Goal: Information Seeking & Learning: Check status

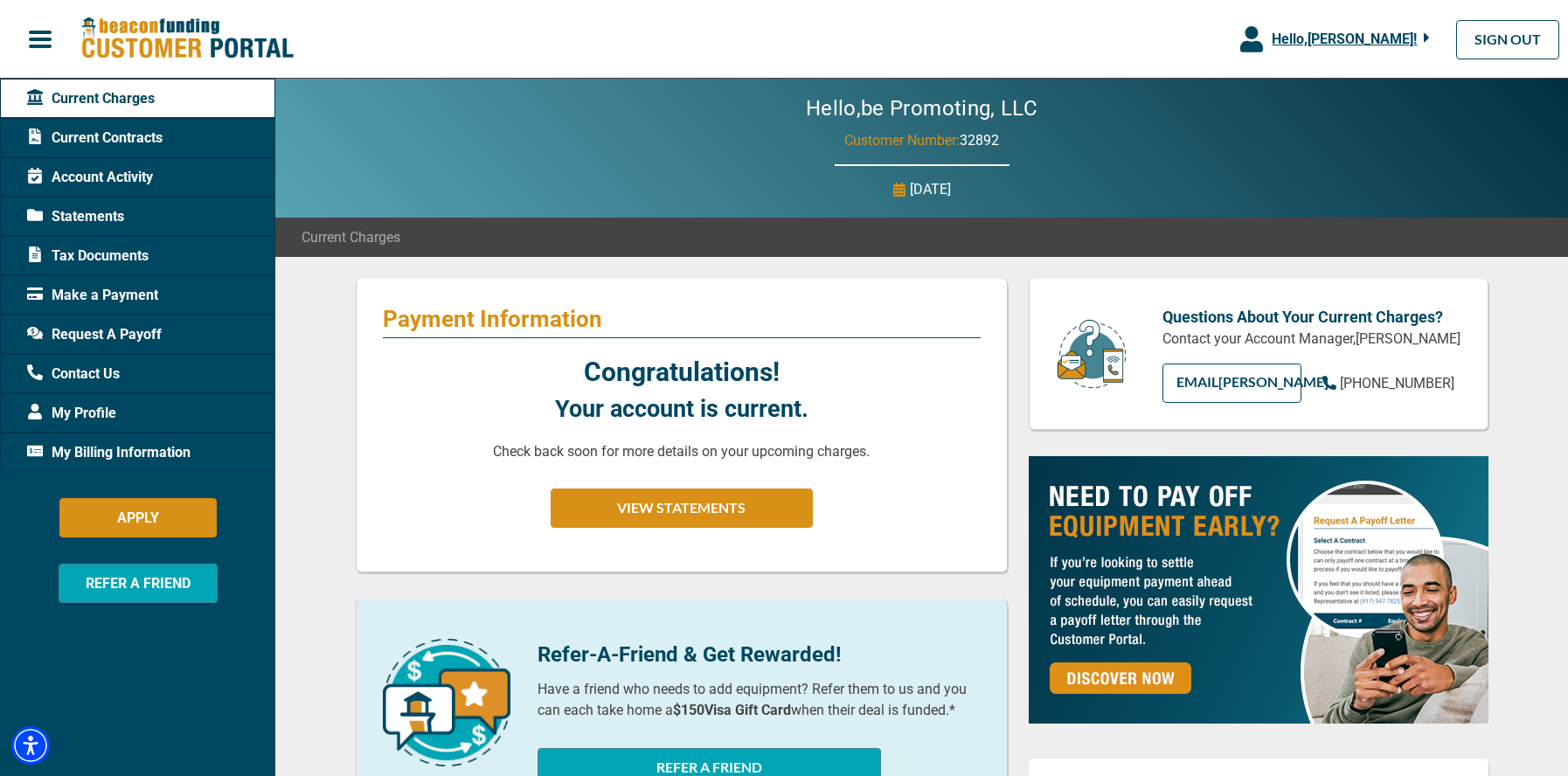
click at [118, 171] on span "Account Activity" at bounding box center [89, 177] width 126 height 21
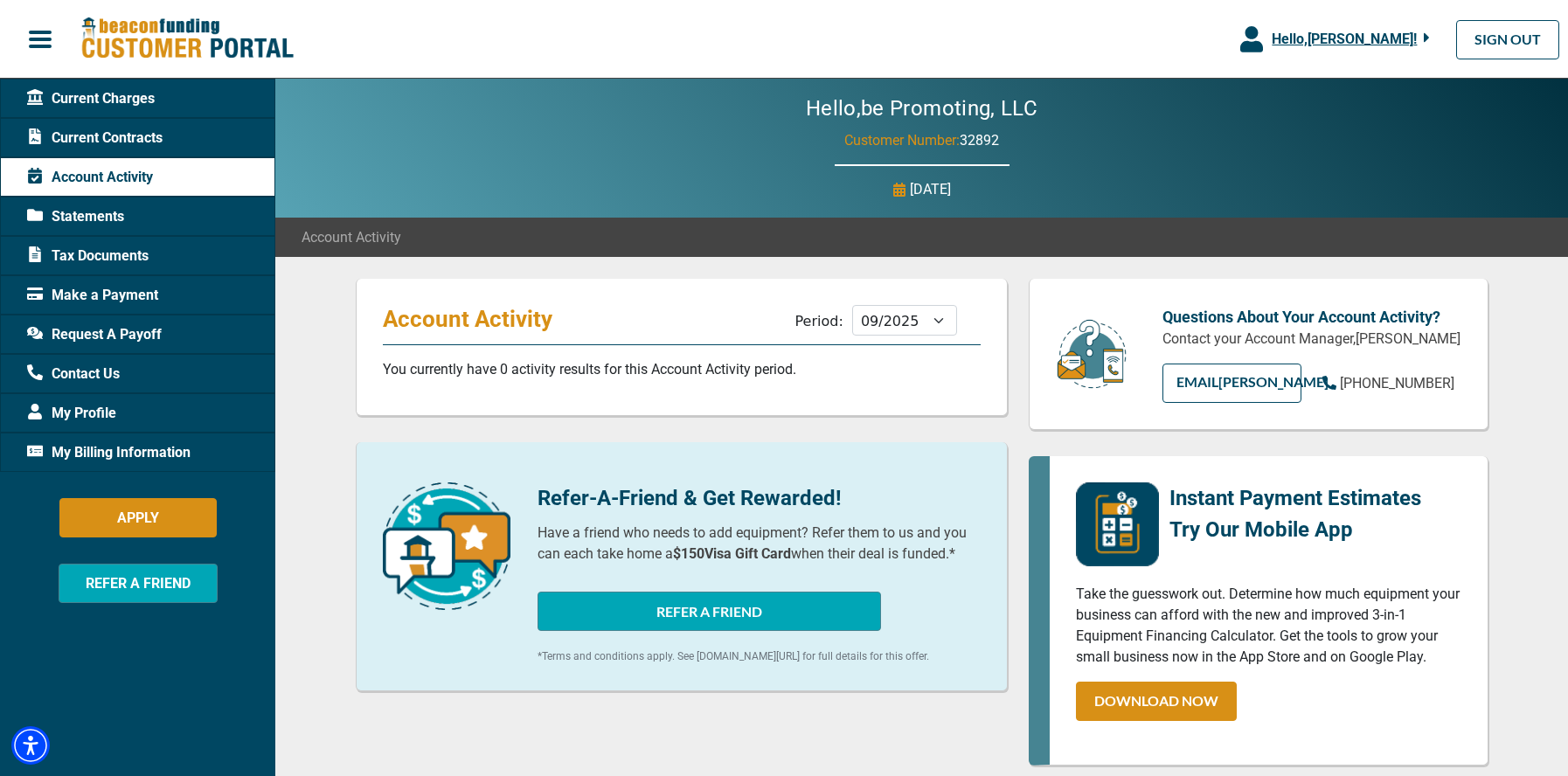
click at [97, 217] on span "Statements" at bounding box center [75, 216] width 97 height 21
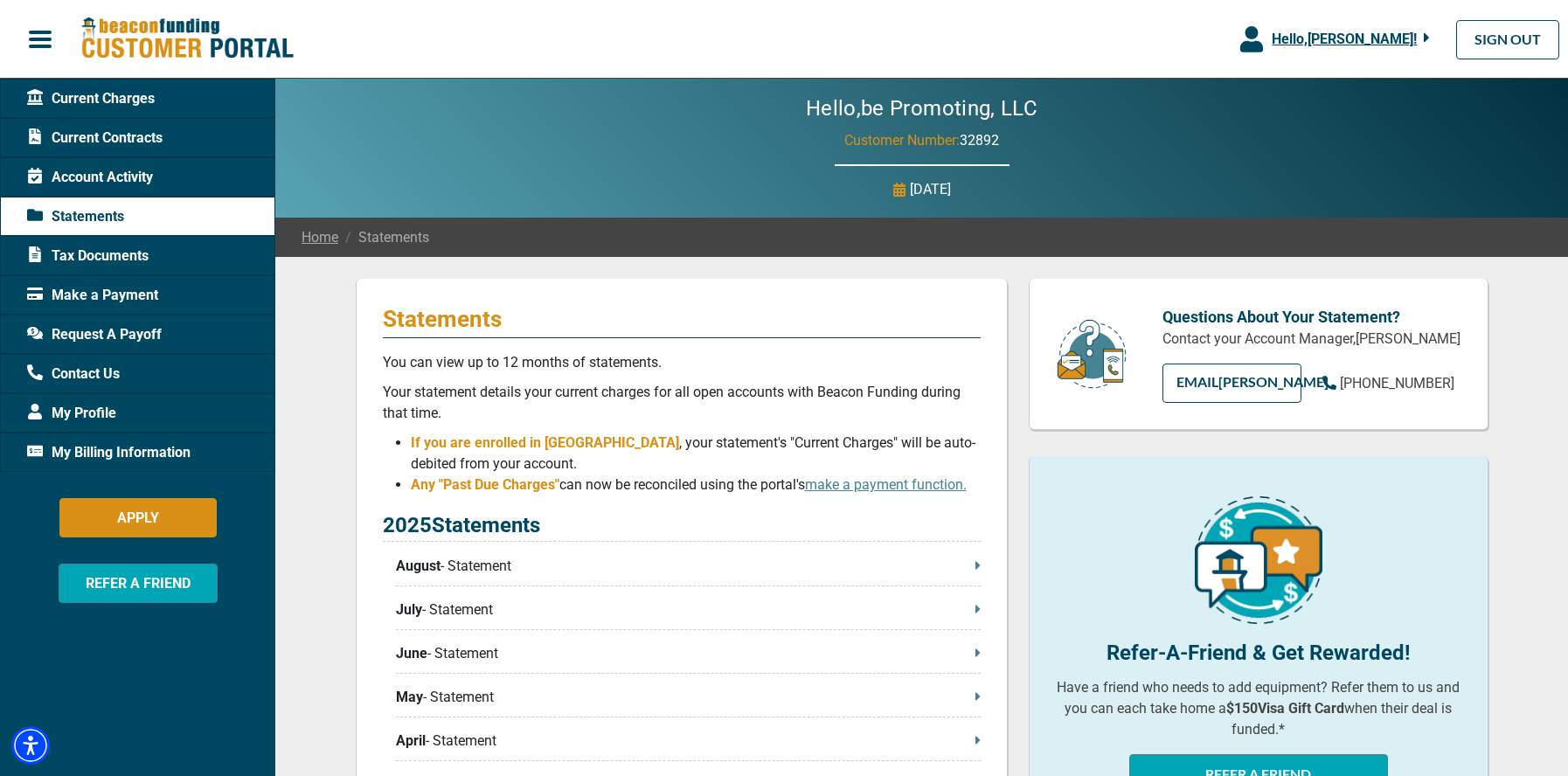
click at [975, 565] on icon at bounding box center [977, 565] width 5 height 14
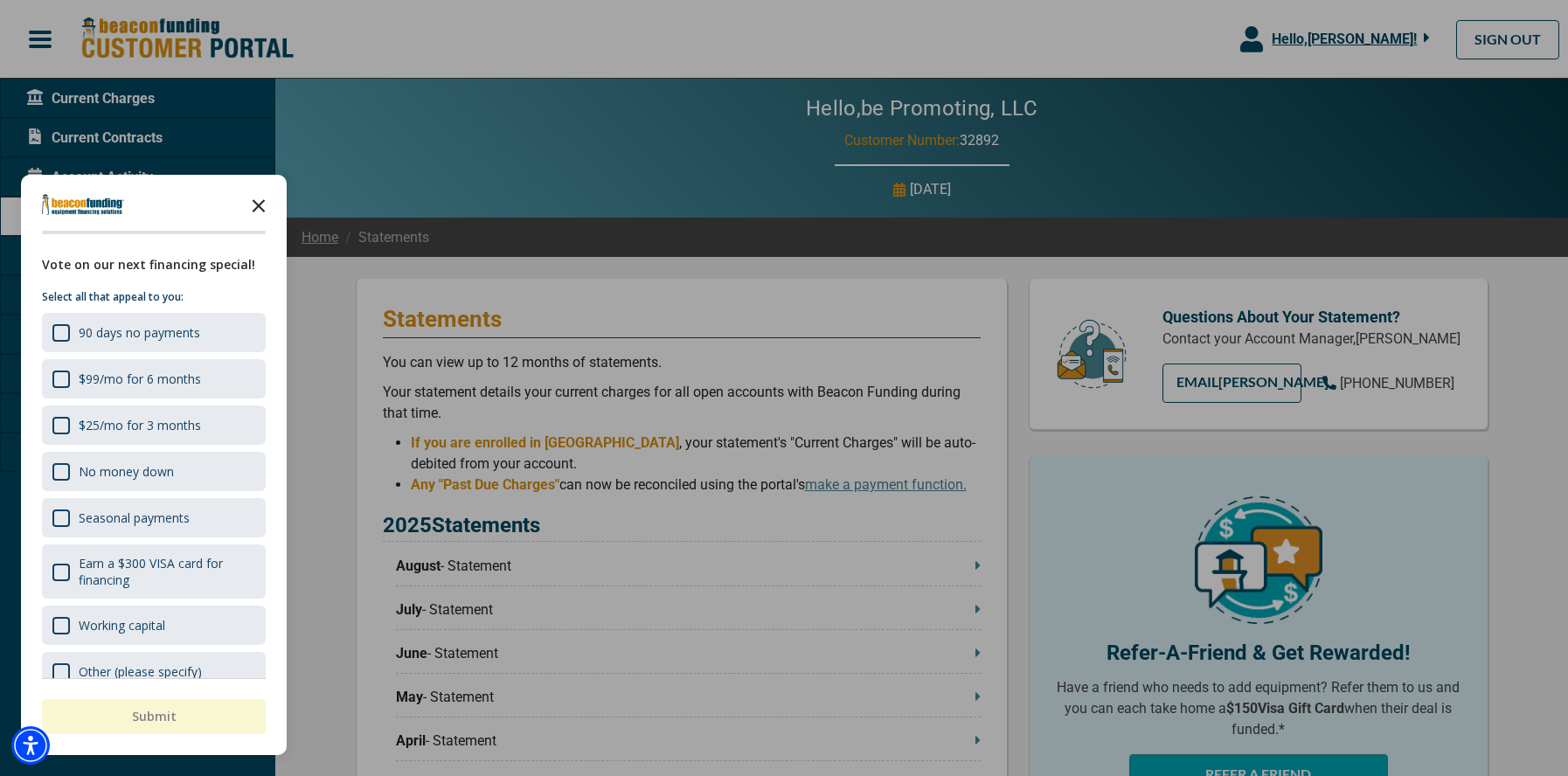
click at [259, 203] on polygon "Close the survey" at bounding box center [258, 205] width 13 height 13
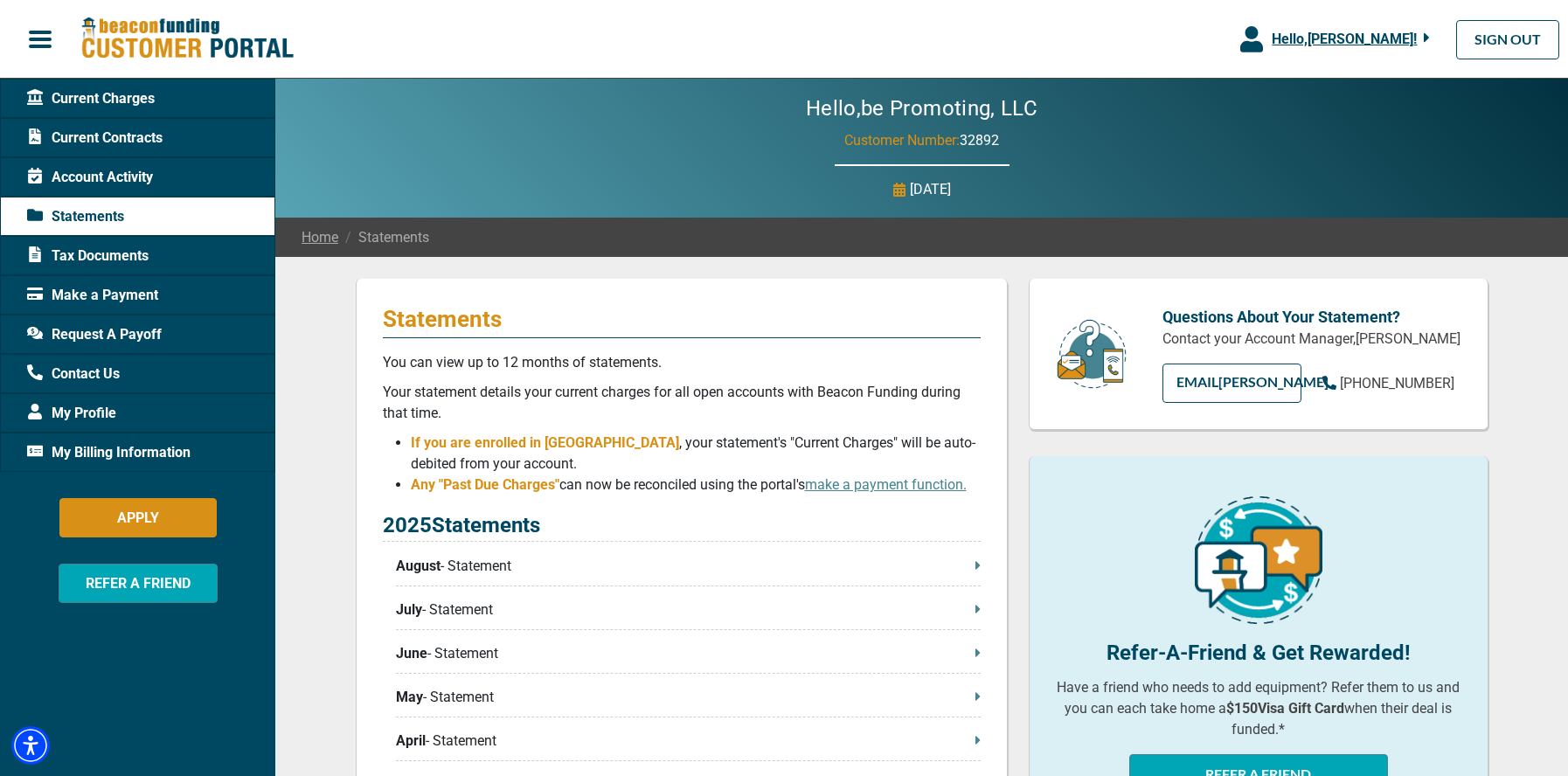
click at [109, 135] on span "Current Contracts" at bounding box center [94, 138] width 136 height 21
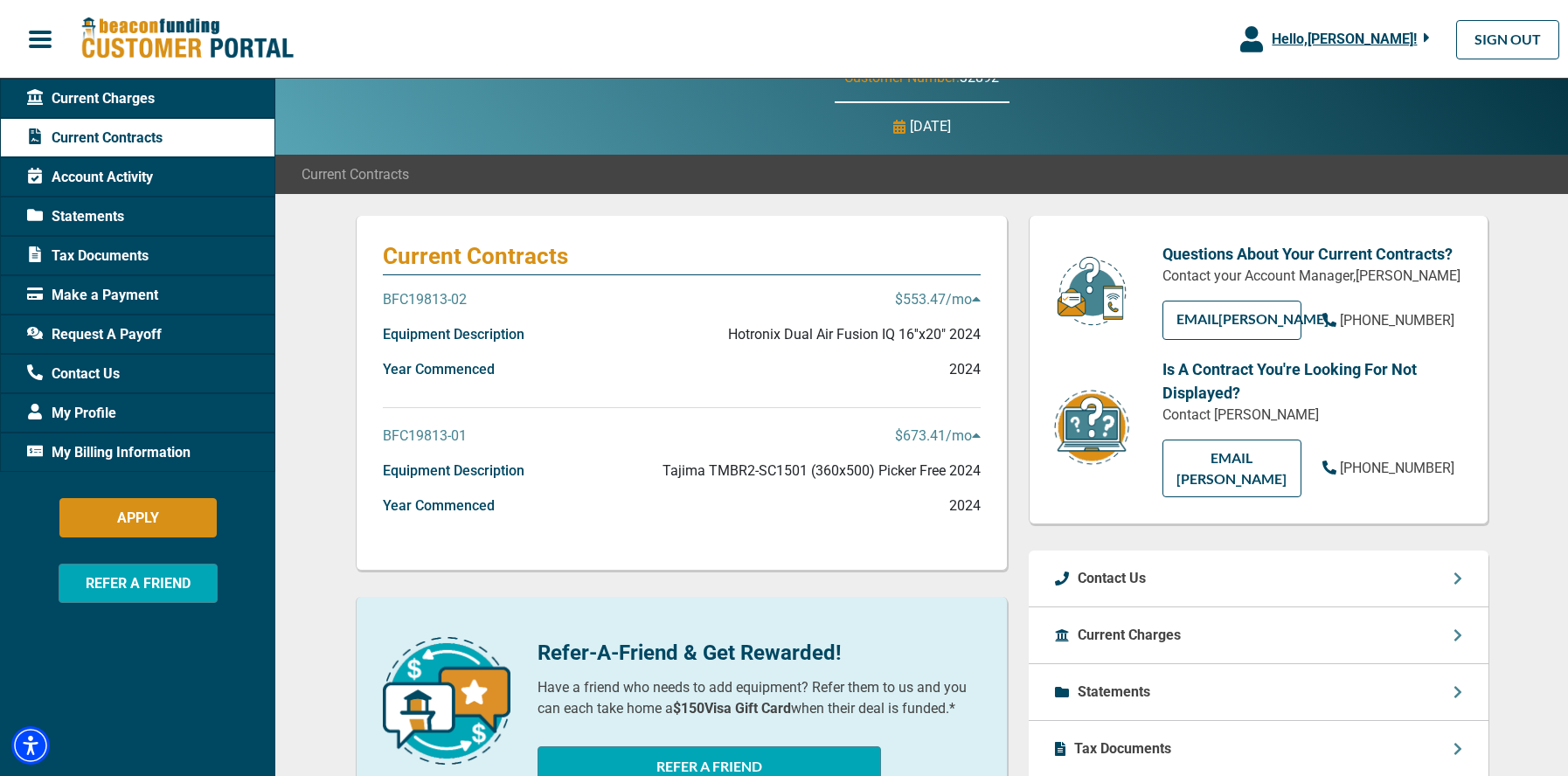
scroll to position [69, 0]
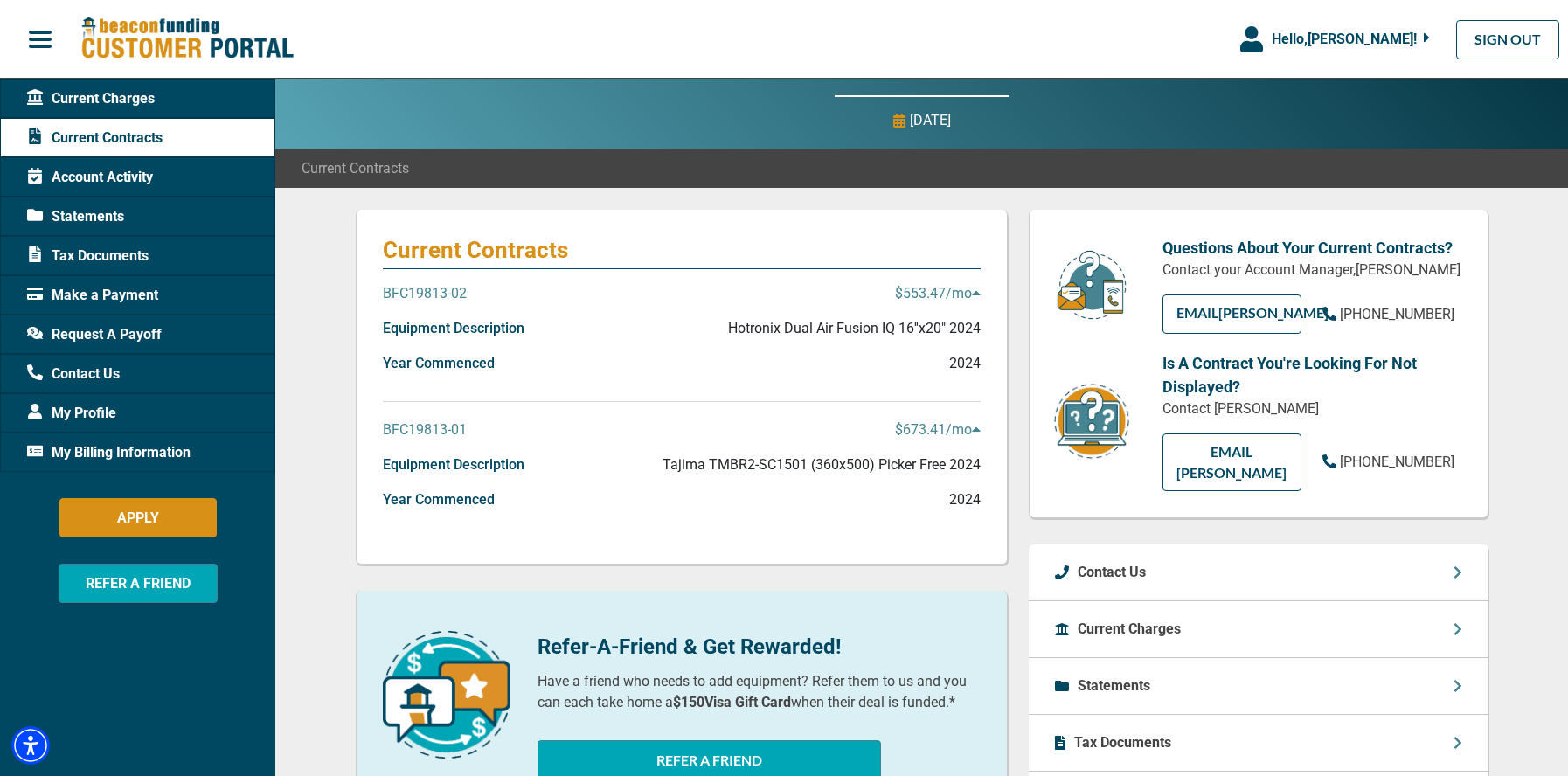
click at [447, 289] on p "BFC19813-02" at bounding box center [424, 293] width 84 height 21
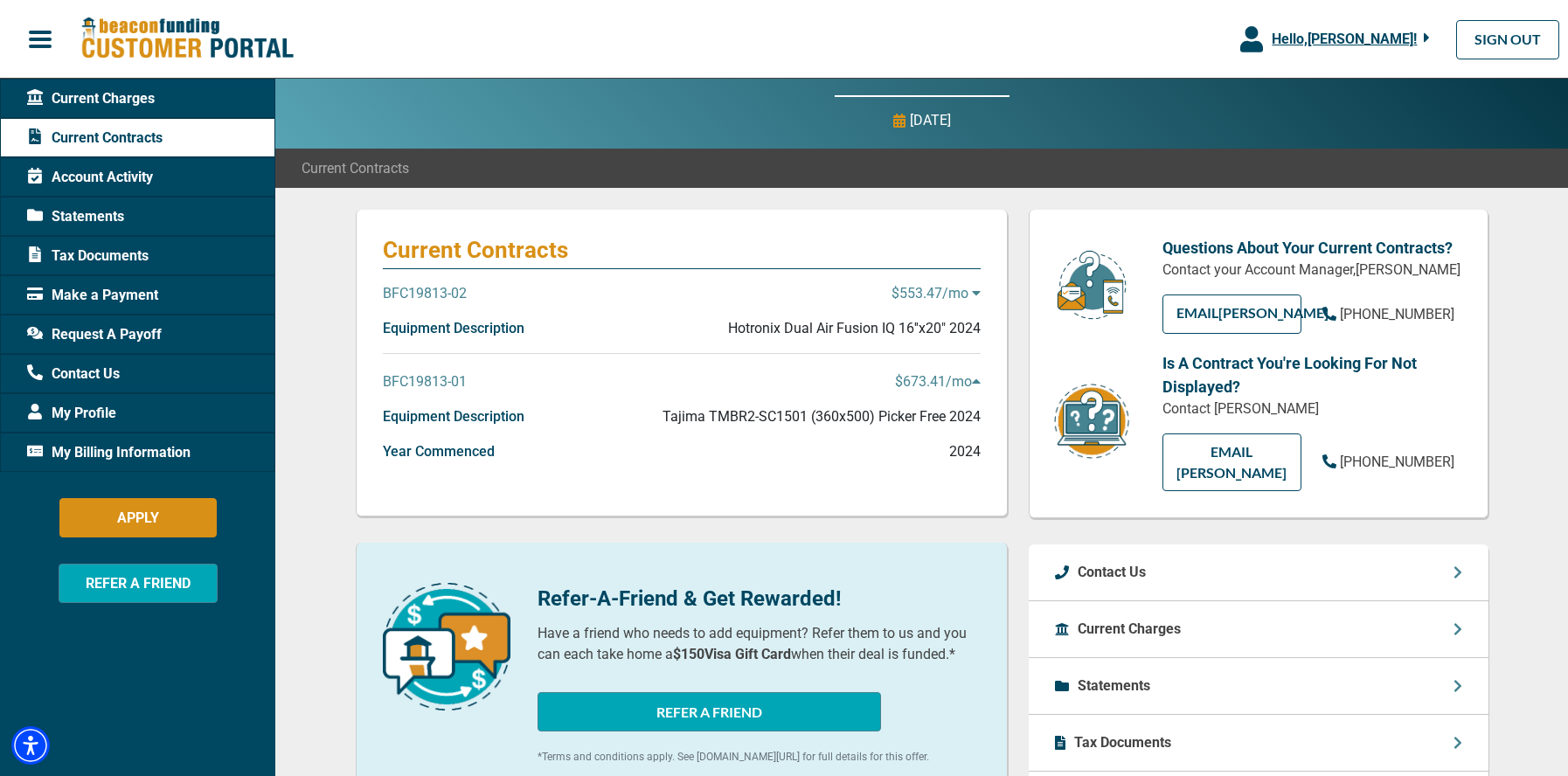
click at [447, 289] on p "BFC19813-02" at bounding box center [424, 293] width 84 height 21
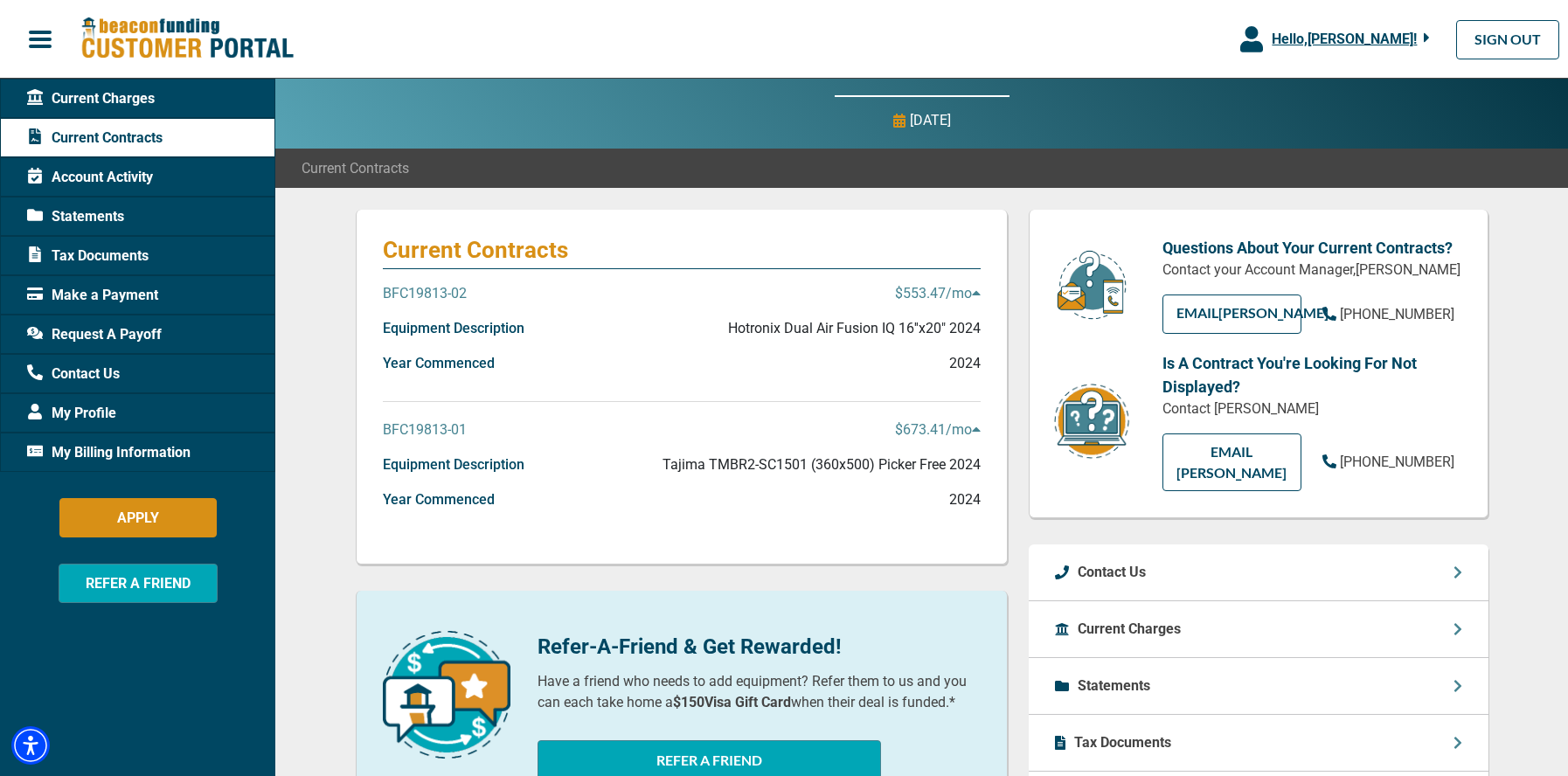
click at [937, 288] on p "$553.47 /mo" at bounding box center [938, 293] width 86 height 21
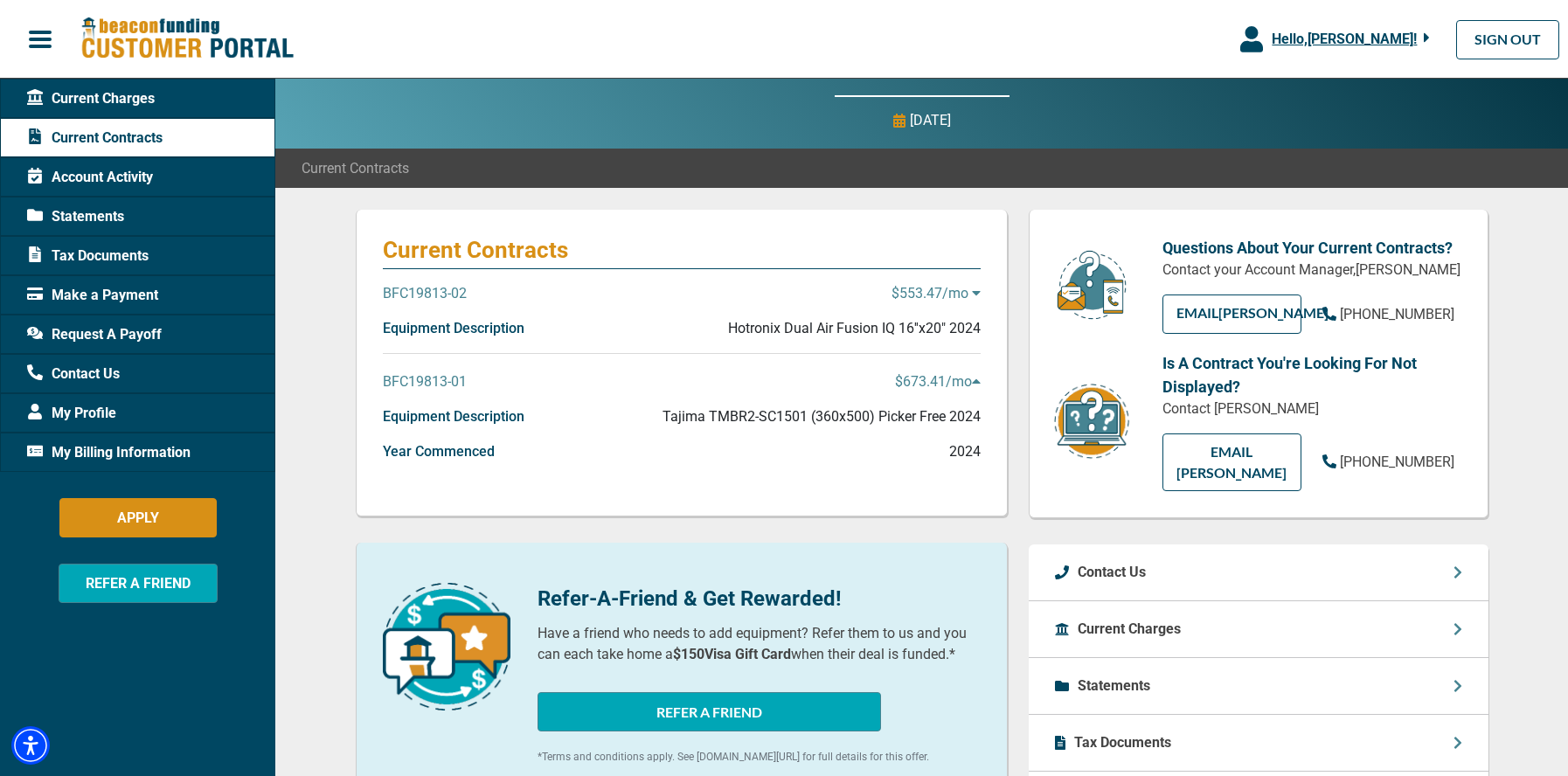
click at [971, 296] on icon at bounding box center [975, 293] width 9 height 14
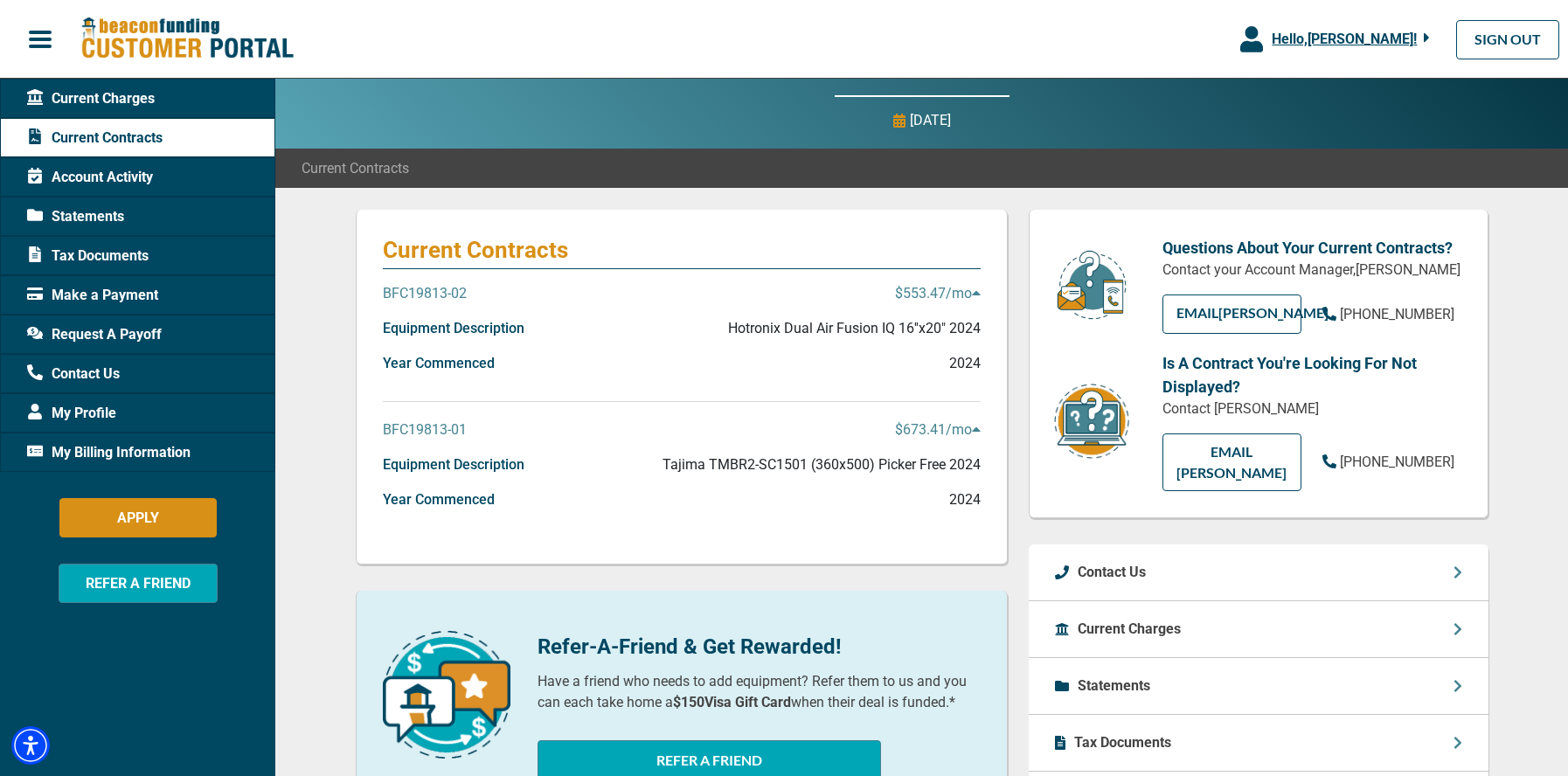
click at [452, 315] on div "BFC19813-02 $553.47 /mo" at bounding box center [682, 300] width 598 height 35
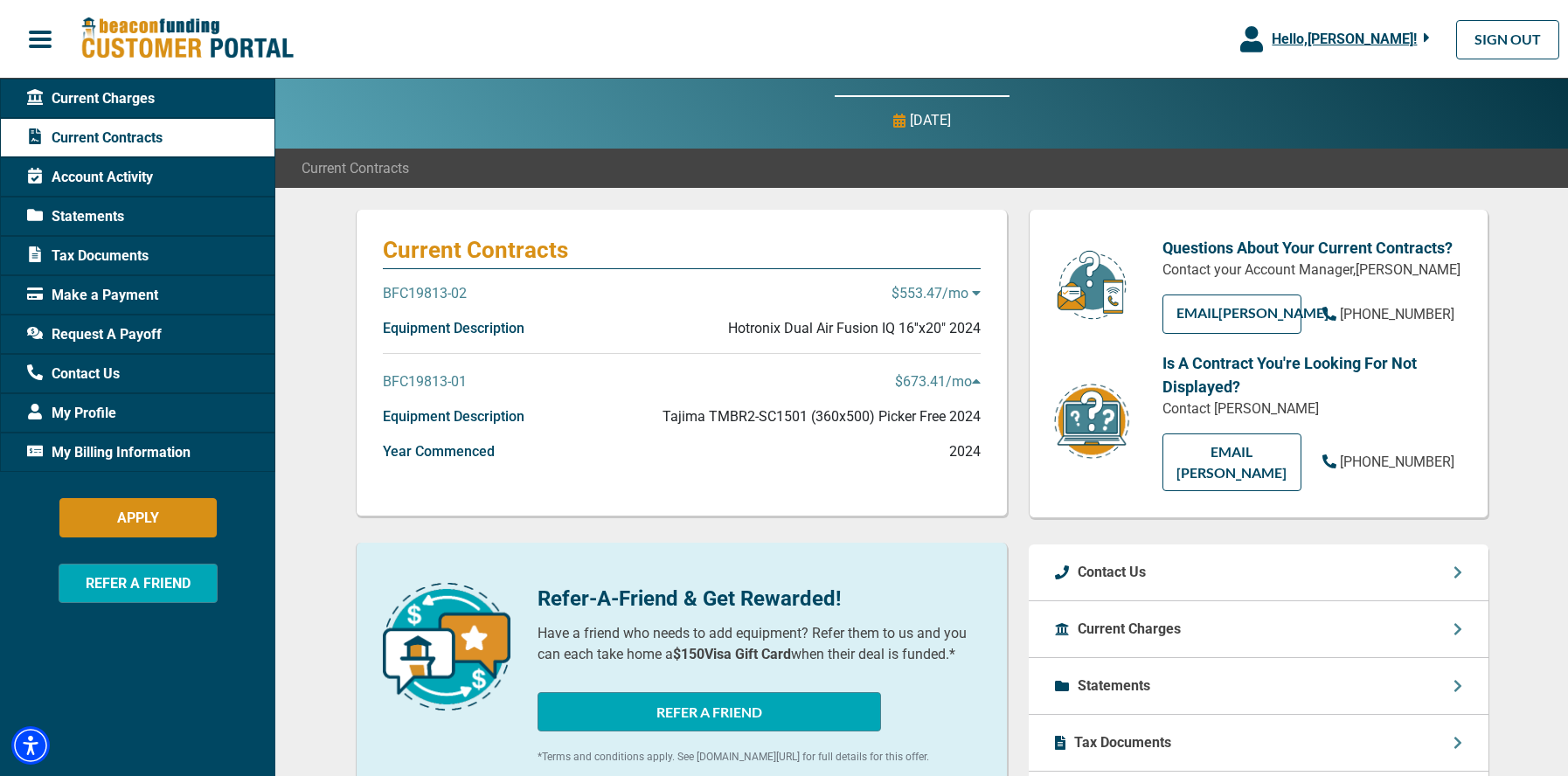
click at [454, 321] on p "Equipment Description" at bounding box center [453, 329] width 141 height 21
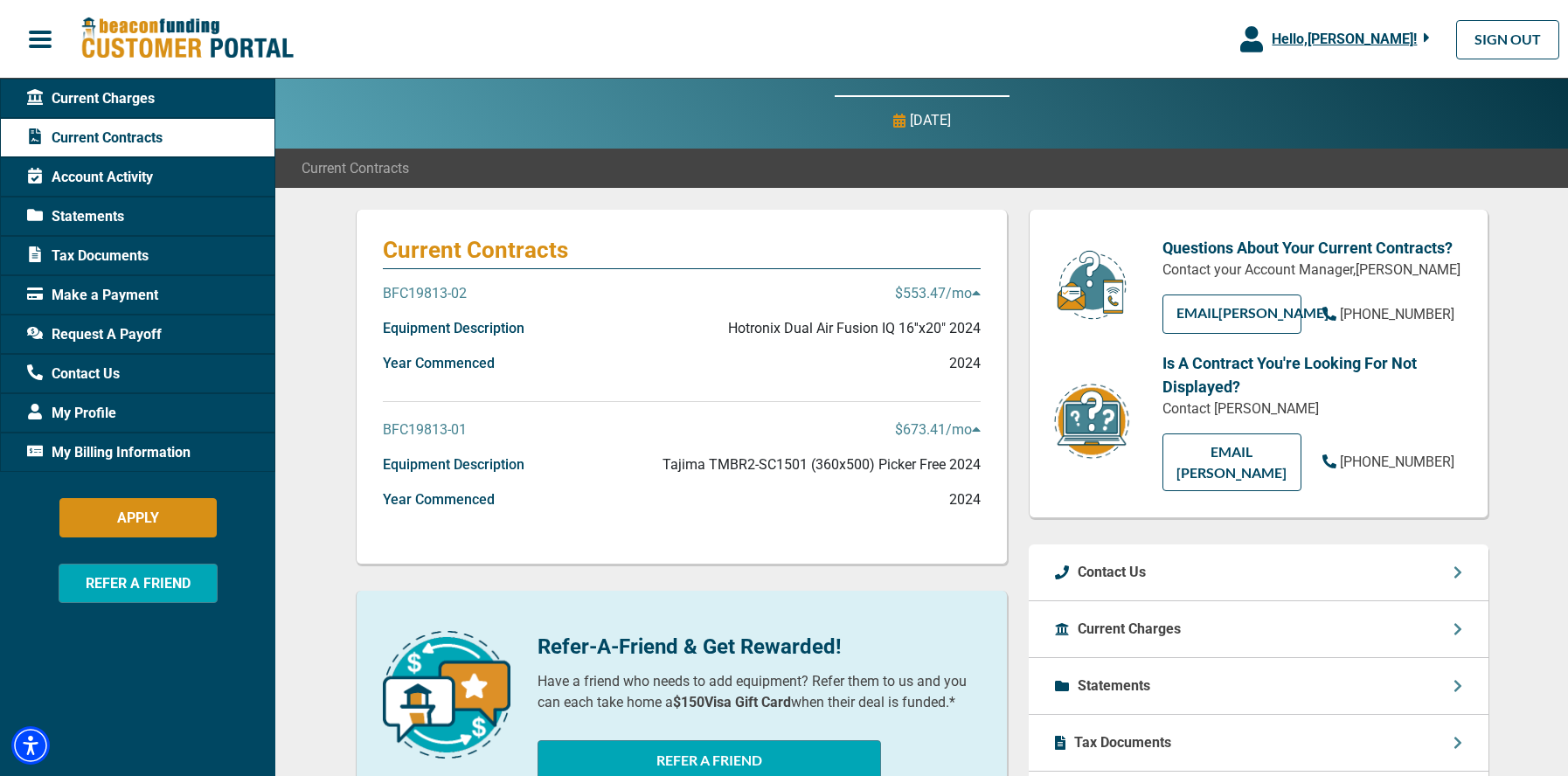
click at [442, 283] on p "BFC19813-02" at bounding box center [424, 293] width 84 height 21
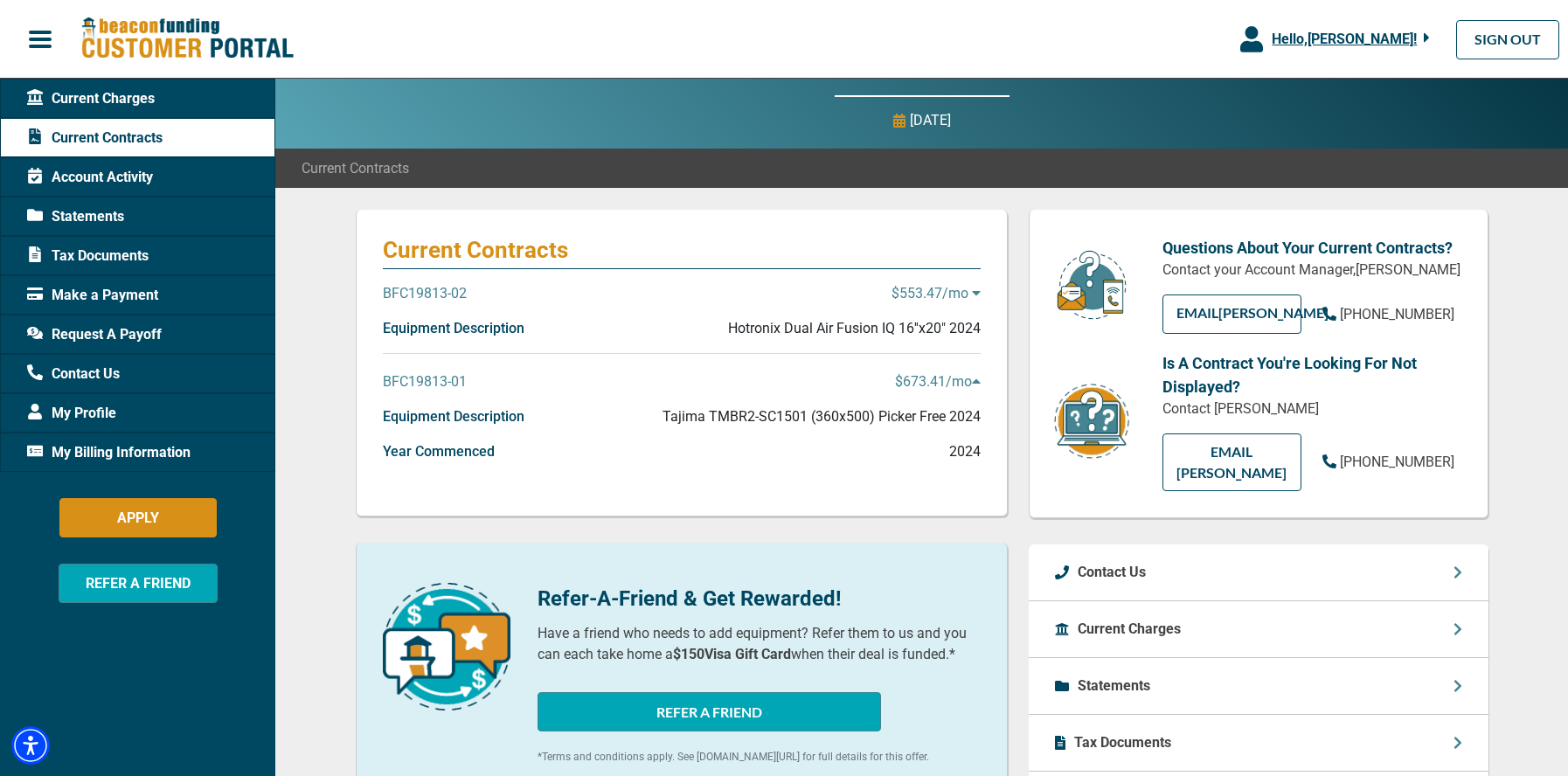
click at [442, 283] on p "BFC19813-02" at bounding box center [424, 293] width 84 height 21
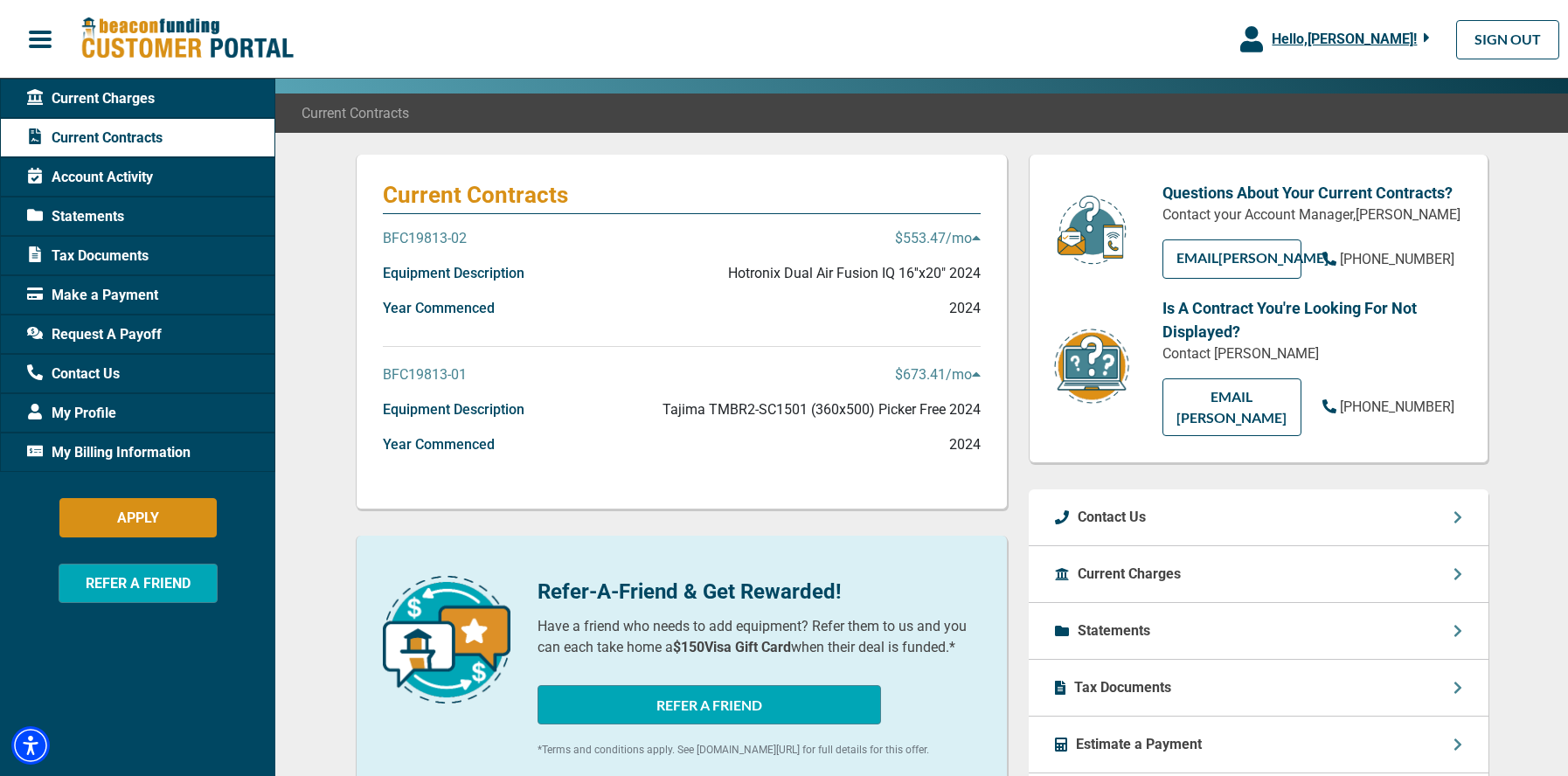
scroll to position [0, 0]
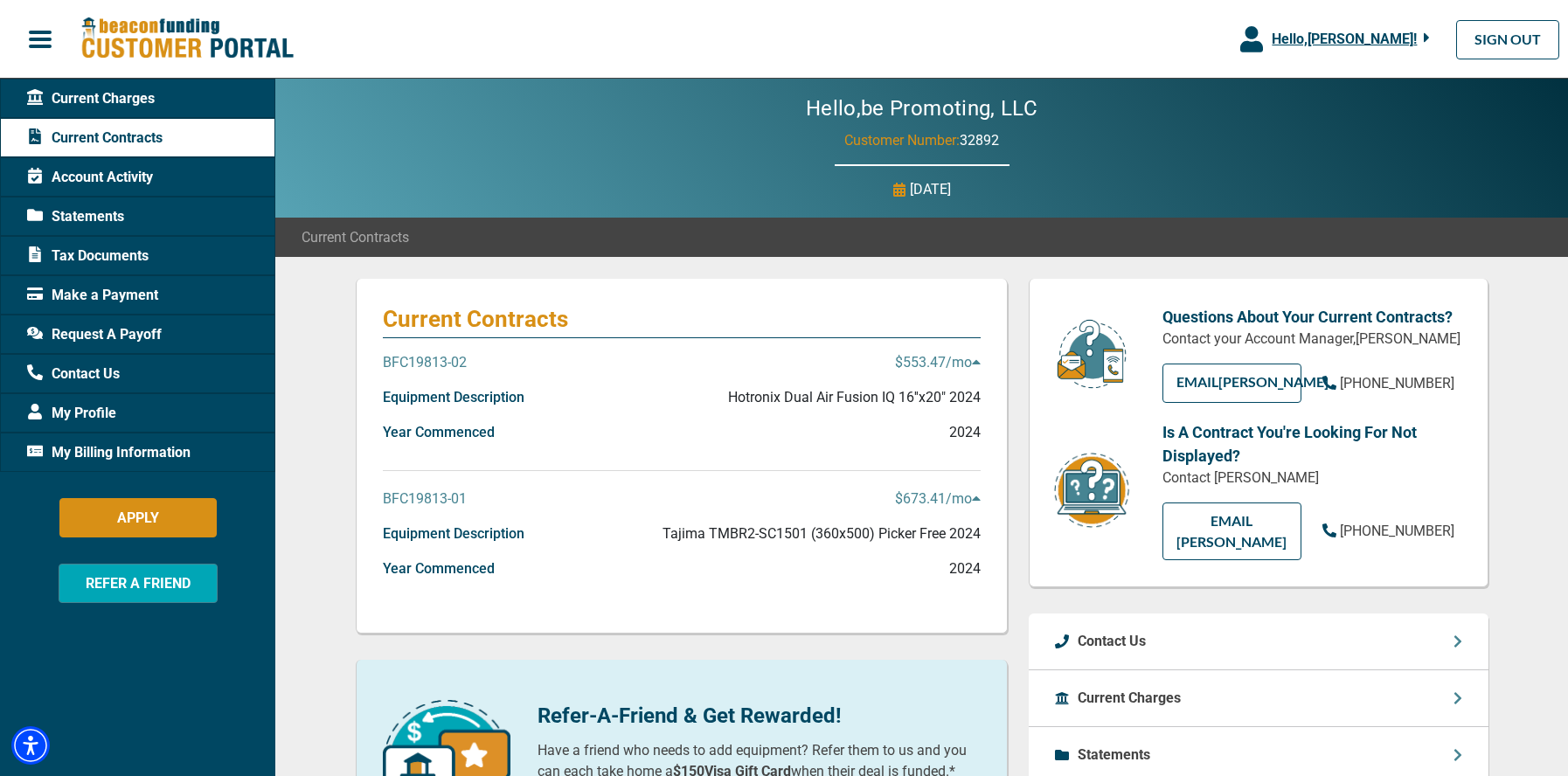
click at [102, 172] on span "Account Activity" at bounding box center [89, 177] width 126 height 21
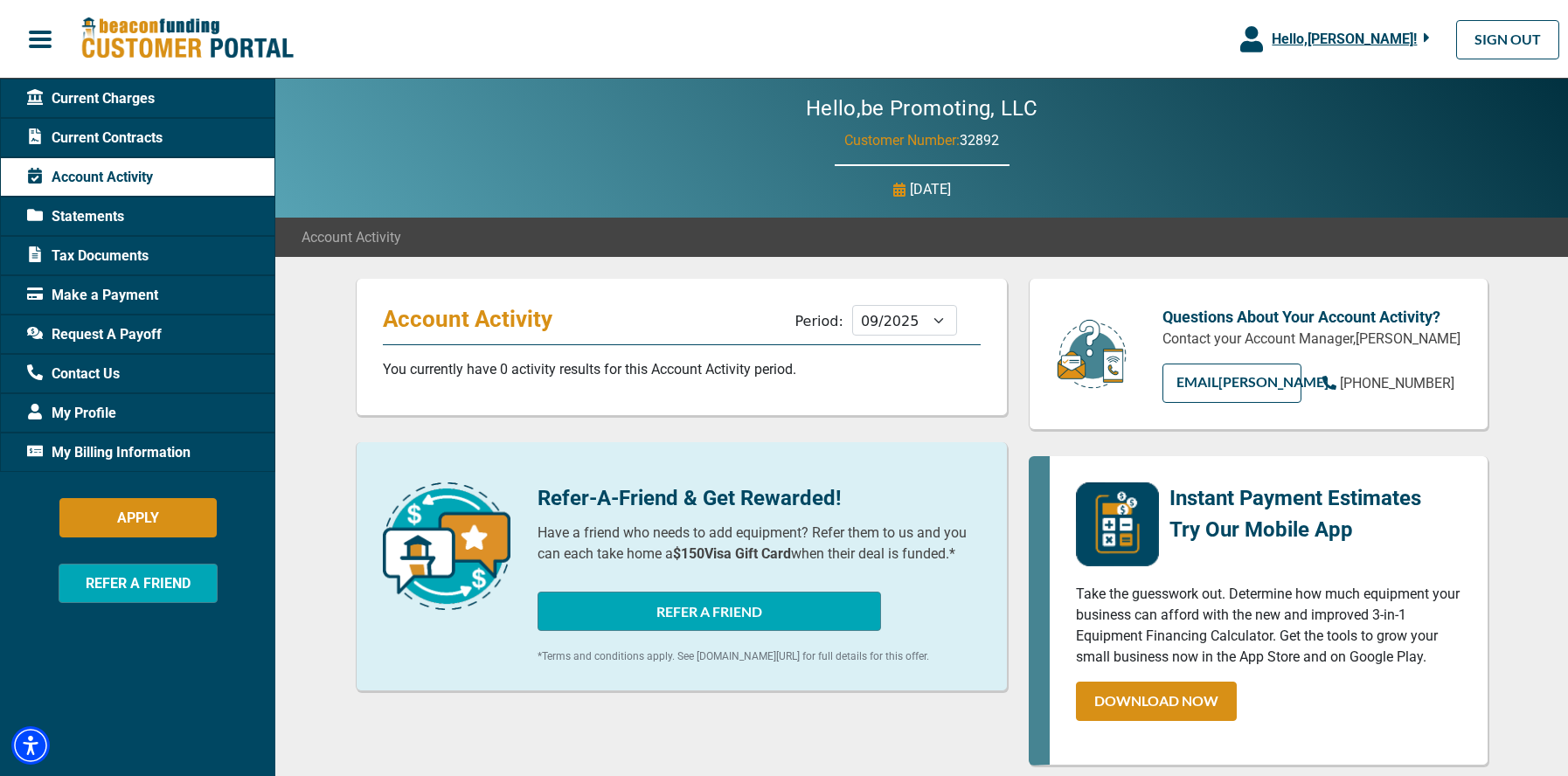
click at [38, 34] on span "button" at bounding box center [40, 40] width 27 height 27
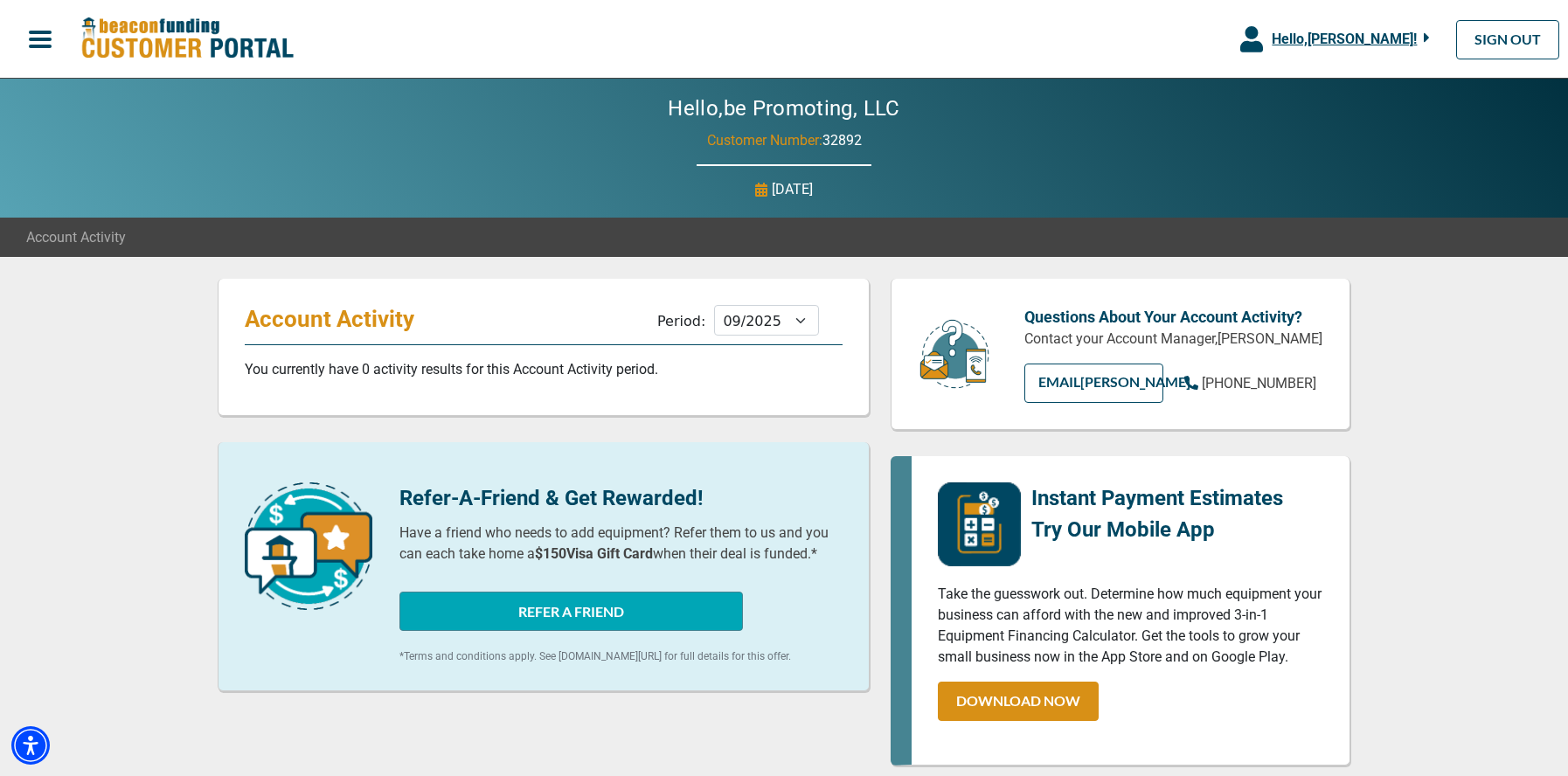
click at [38, 34] on span "button" at bounding box center [40, 40] width 27 height 27
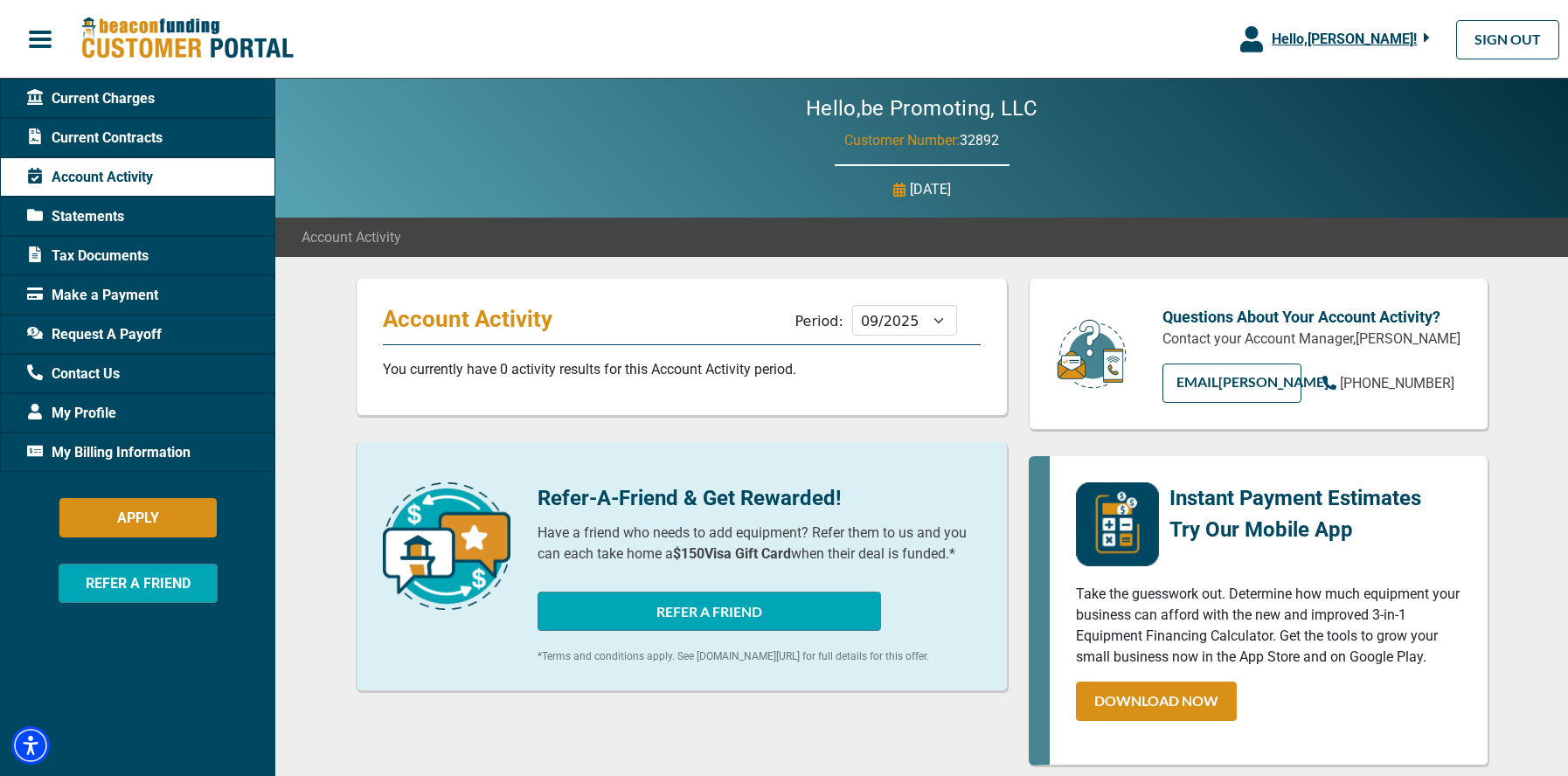
click at [94, 128] on span "Current Contracts" at bounding box center [94, 138] width 136 height 21
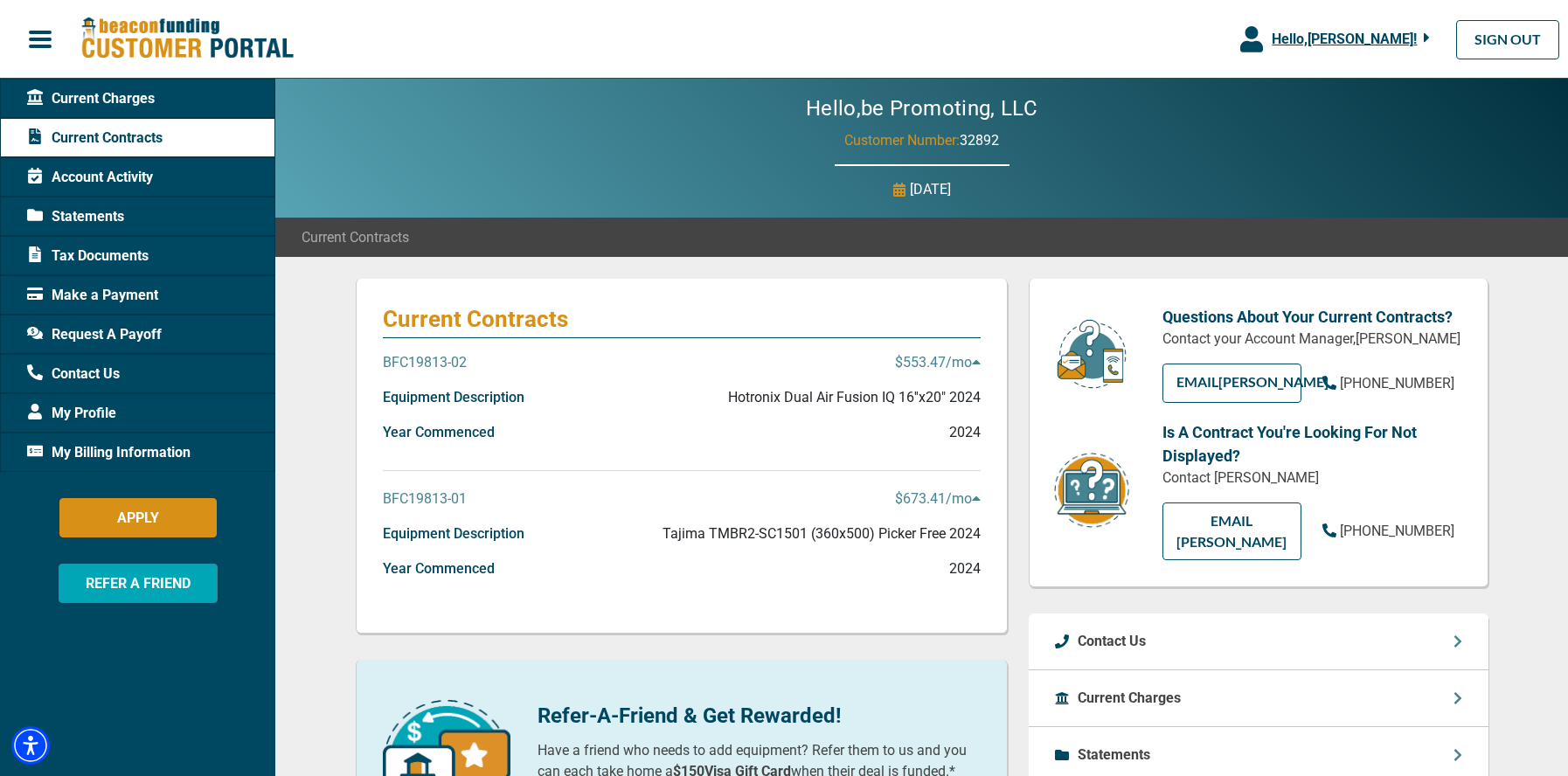
click at [94, 251] on span "Tax Documents" at bounding box center [87, 255] width 122 height 21
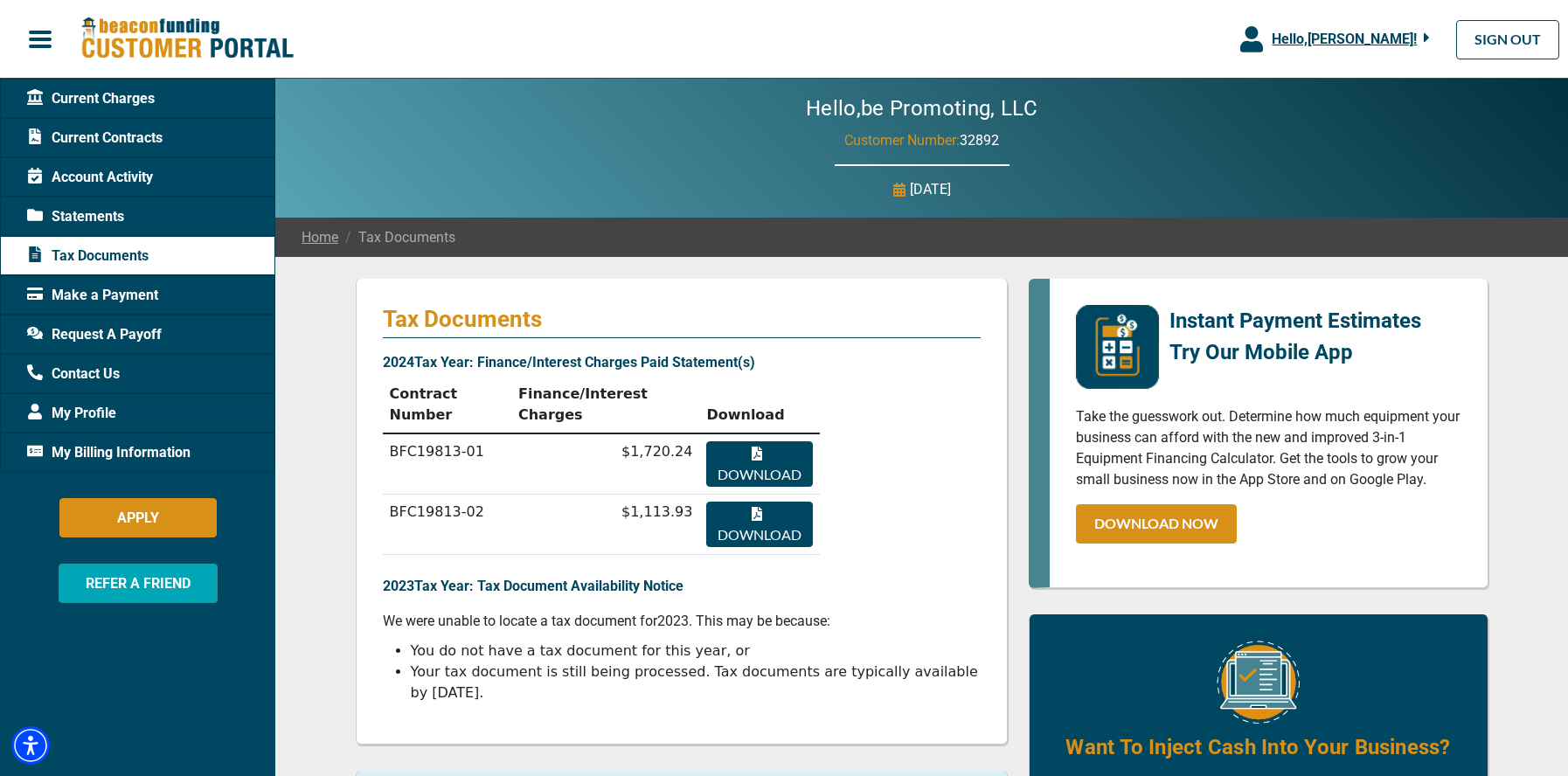
click at [98, 212] on span "Statements" at bounding box center [75, 216] width 97 height 21
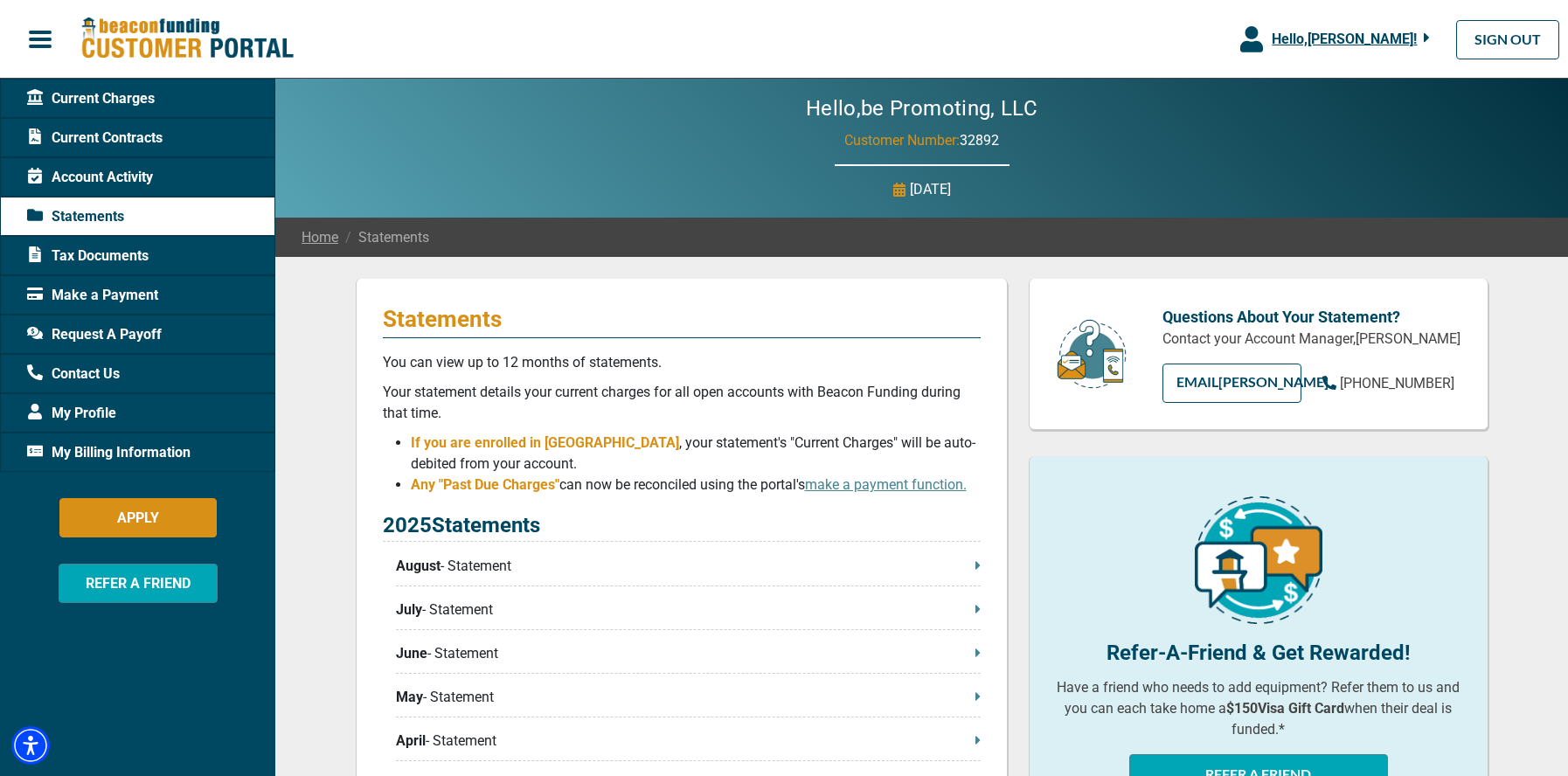
click at [104, 170] on span "Account Activity" at bounding box center [89, 177] width 126 height 21
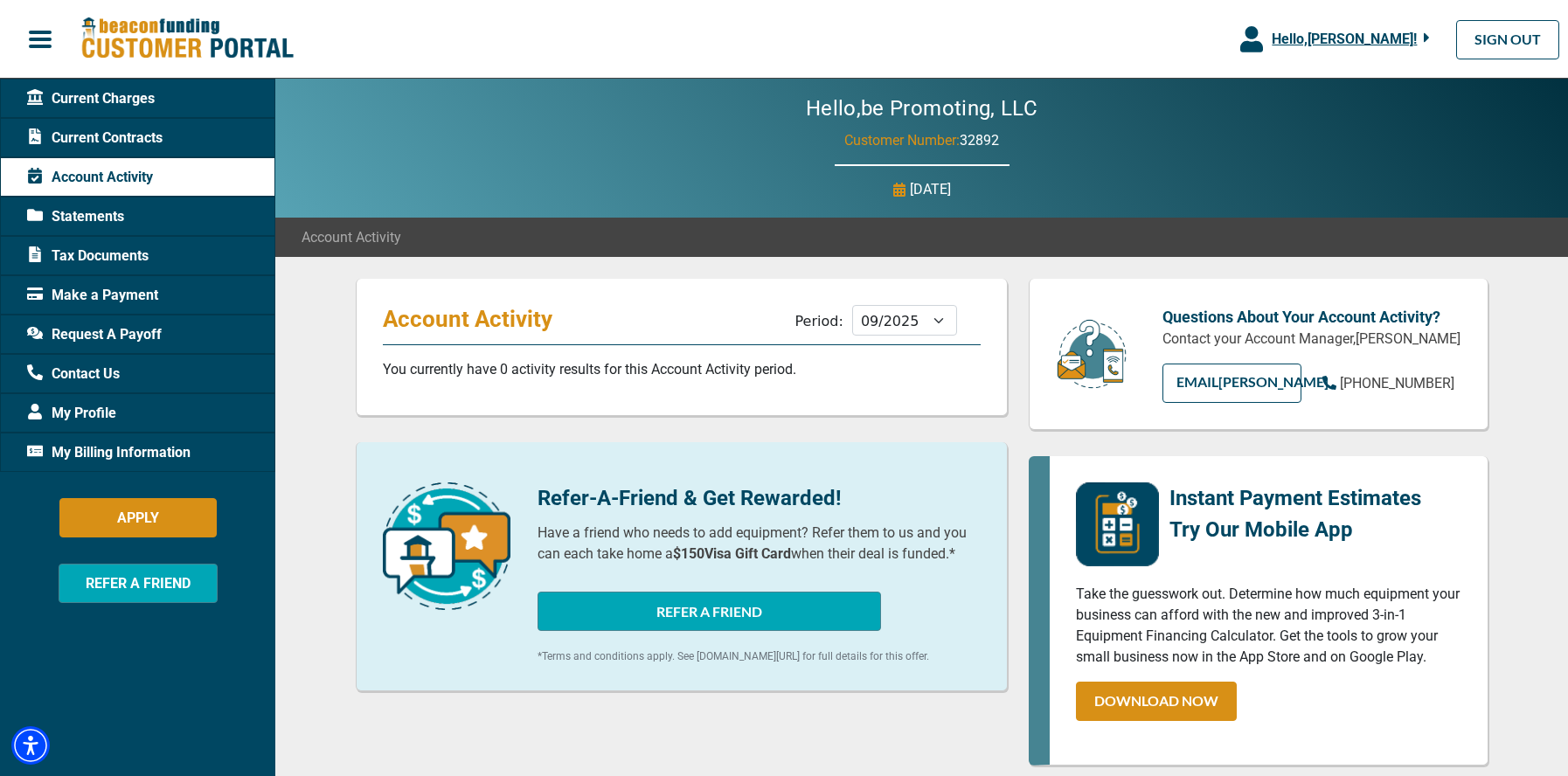
click at [117, 138] on span "Current Contracts" at bounding box center [94, 138] width 136 height 21
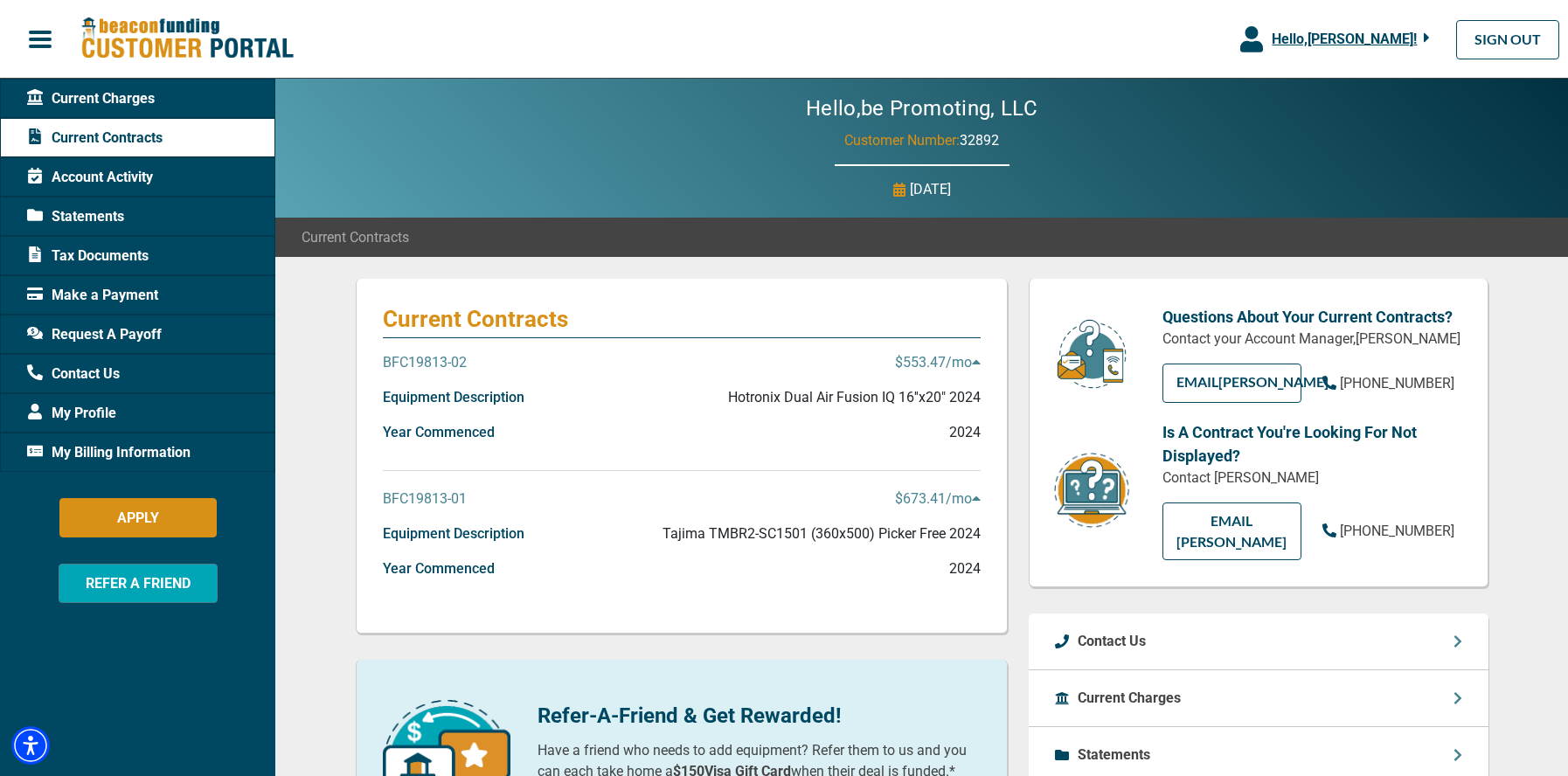
click at [945, 495] on p "$673.41 /mo" at bounding box center [938, 499] width 86 height 21
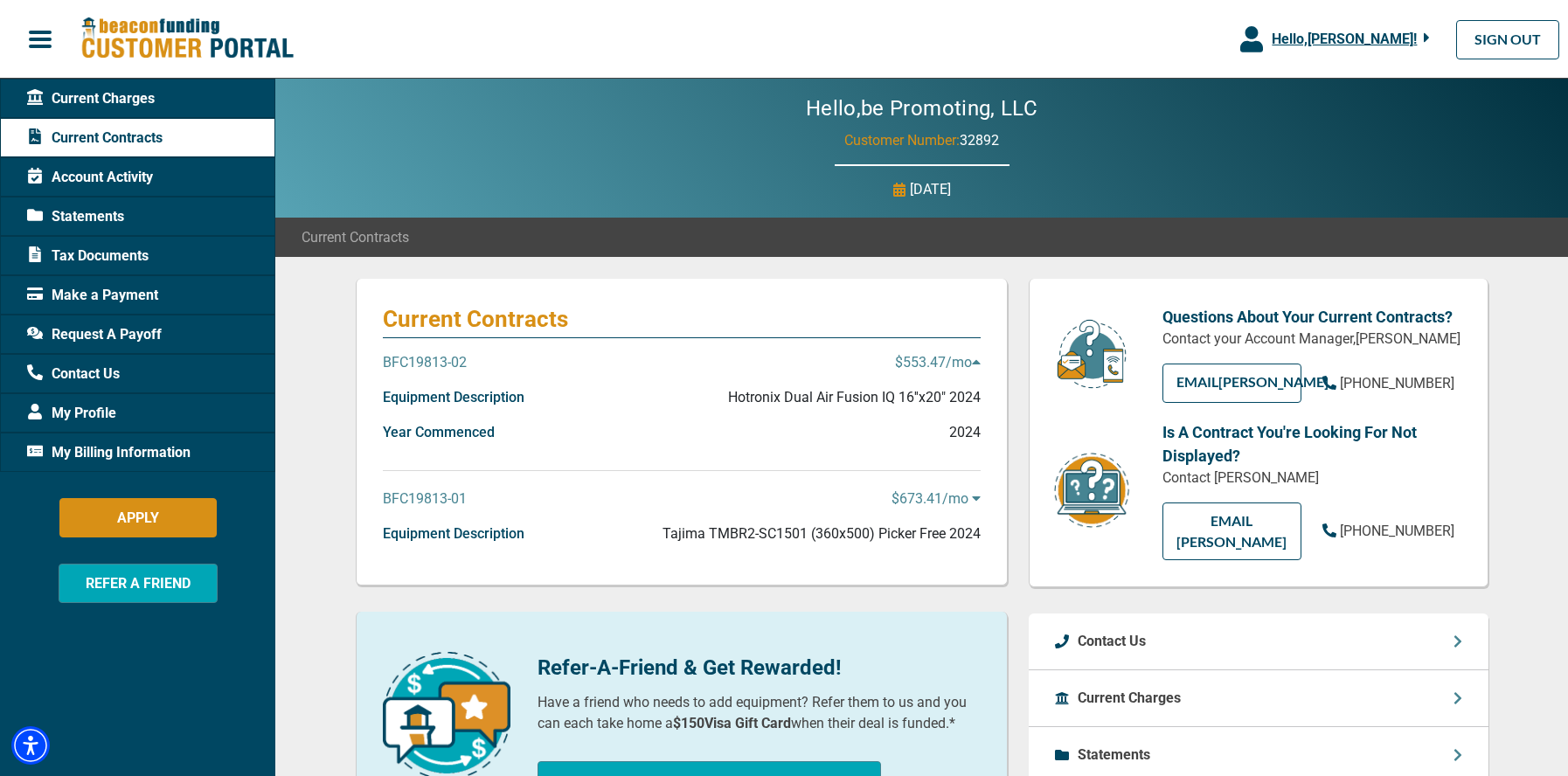
click at [945, 495] on p "$673.41 /mo" at bounding box center [936, 499] width 89 height 21
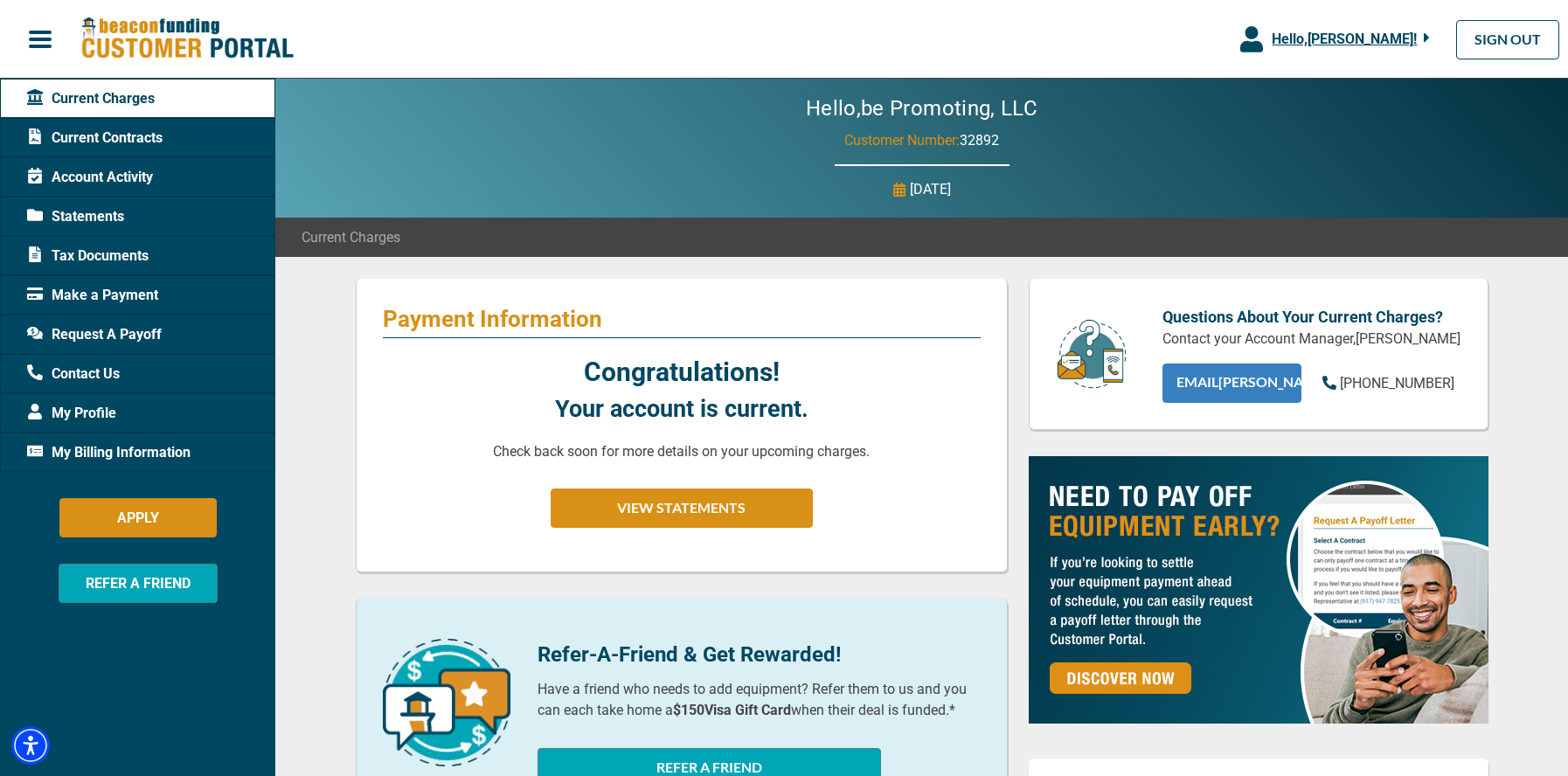
click at [1200, 381] on link "EMAIL Jon" at bounding box center [1232, 383] width 138 height 40
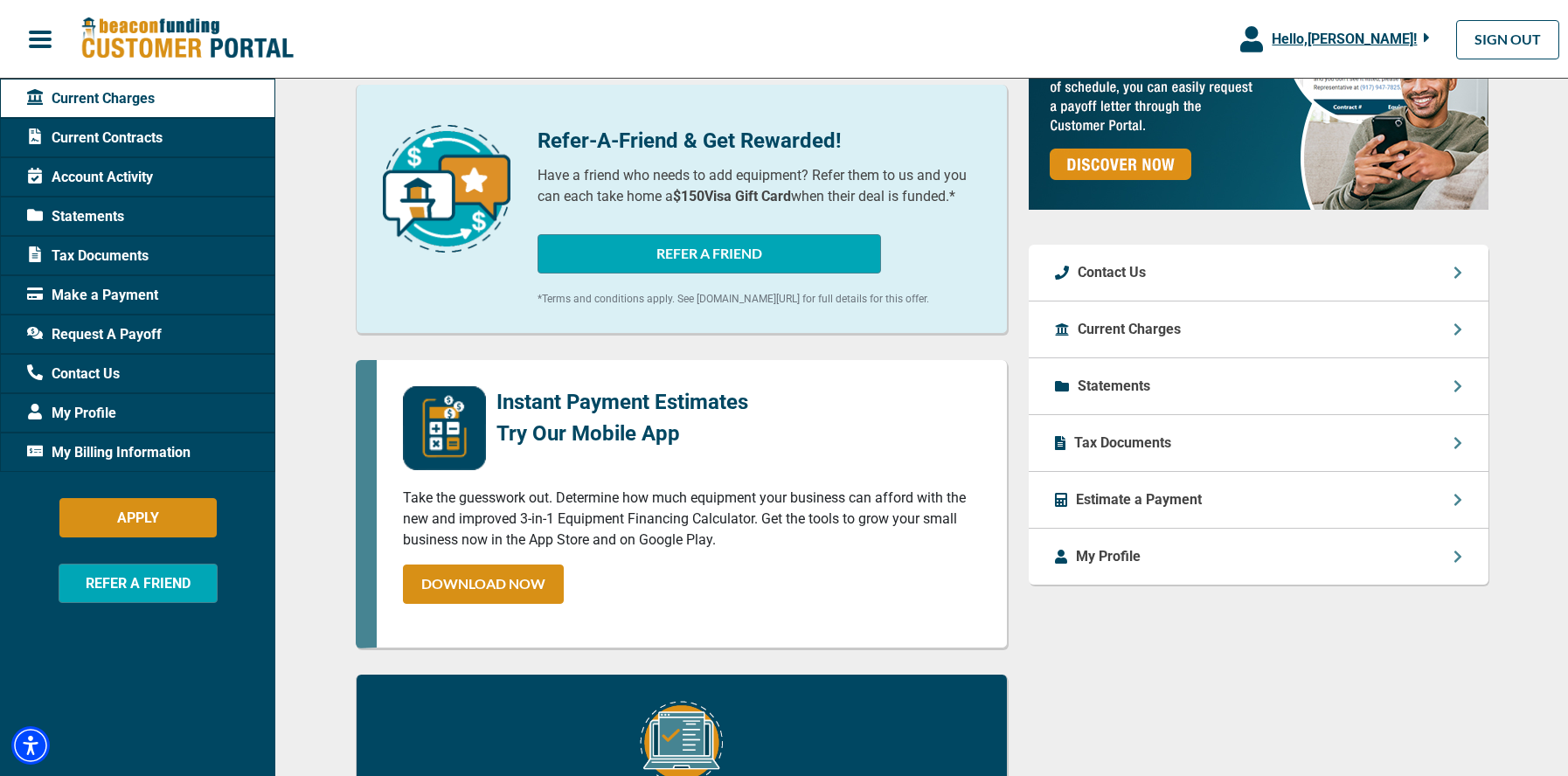
scroll to position [535, 0]
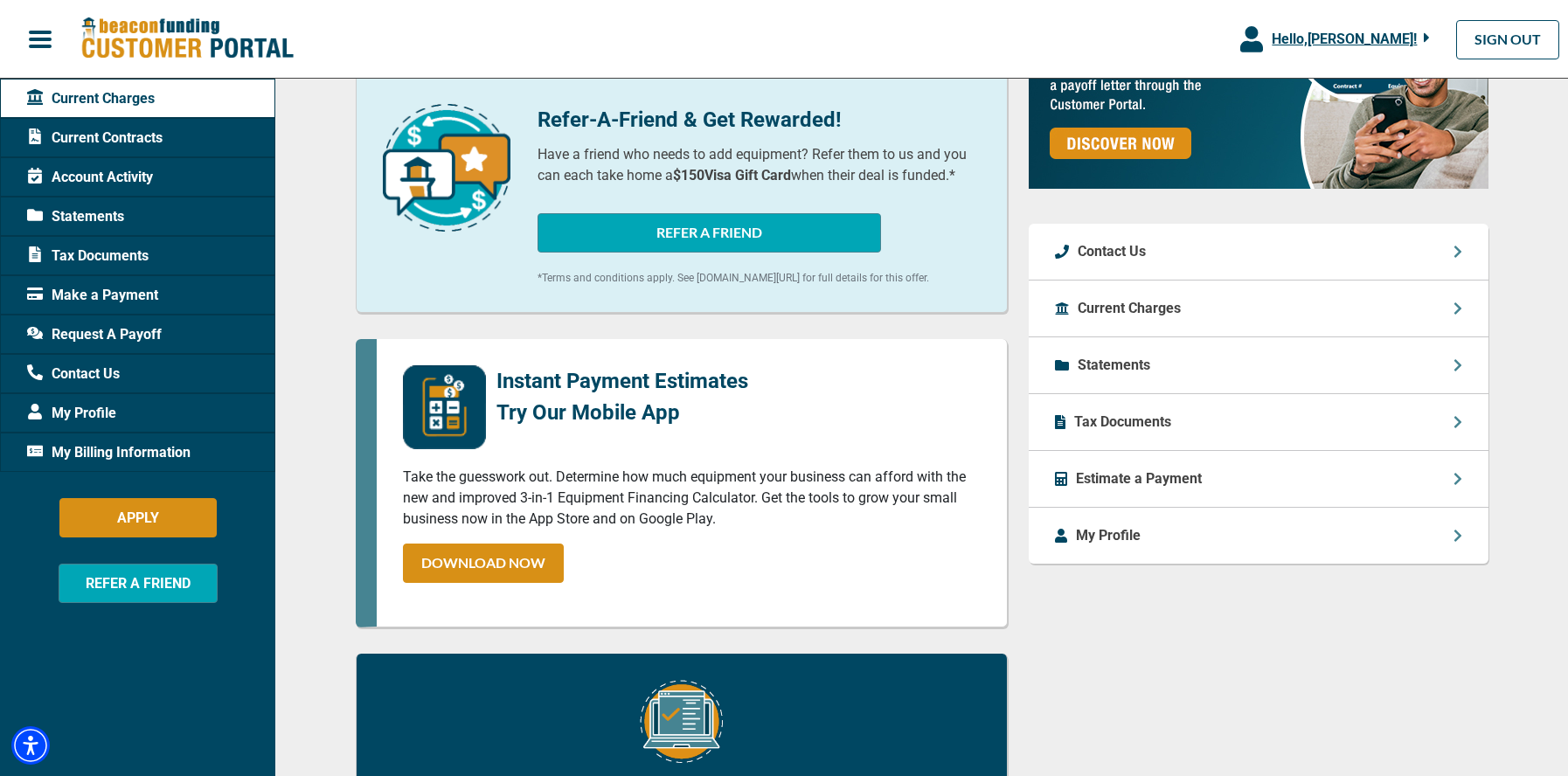
click at [1099, 308] on p "Current Charges" at bounding box center [1129, 308] width 103 height 21
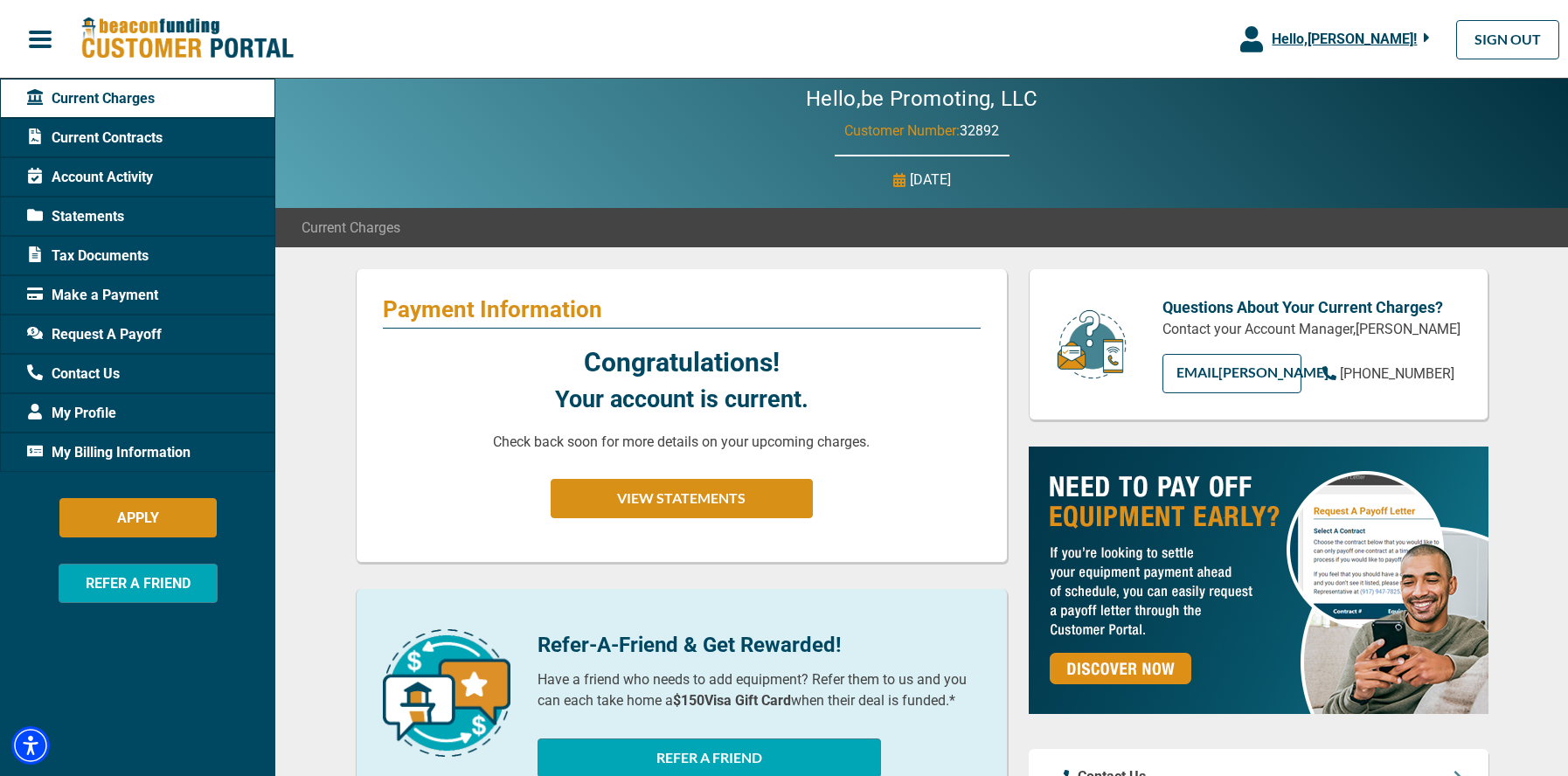
scroll to position [0, 0]
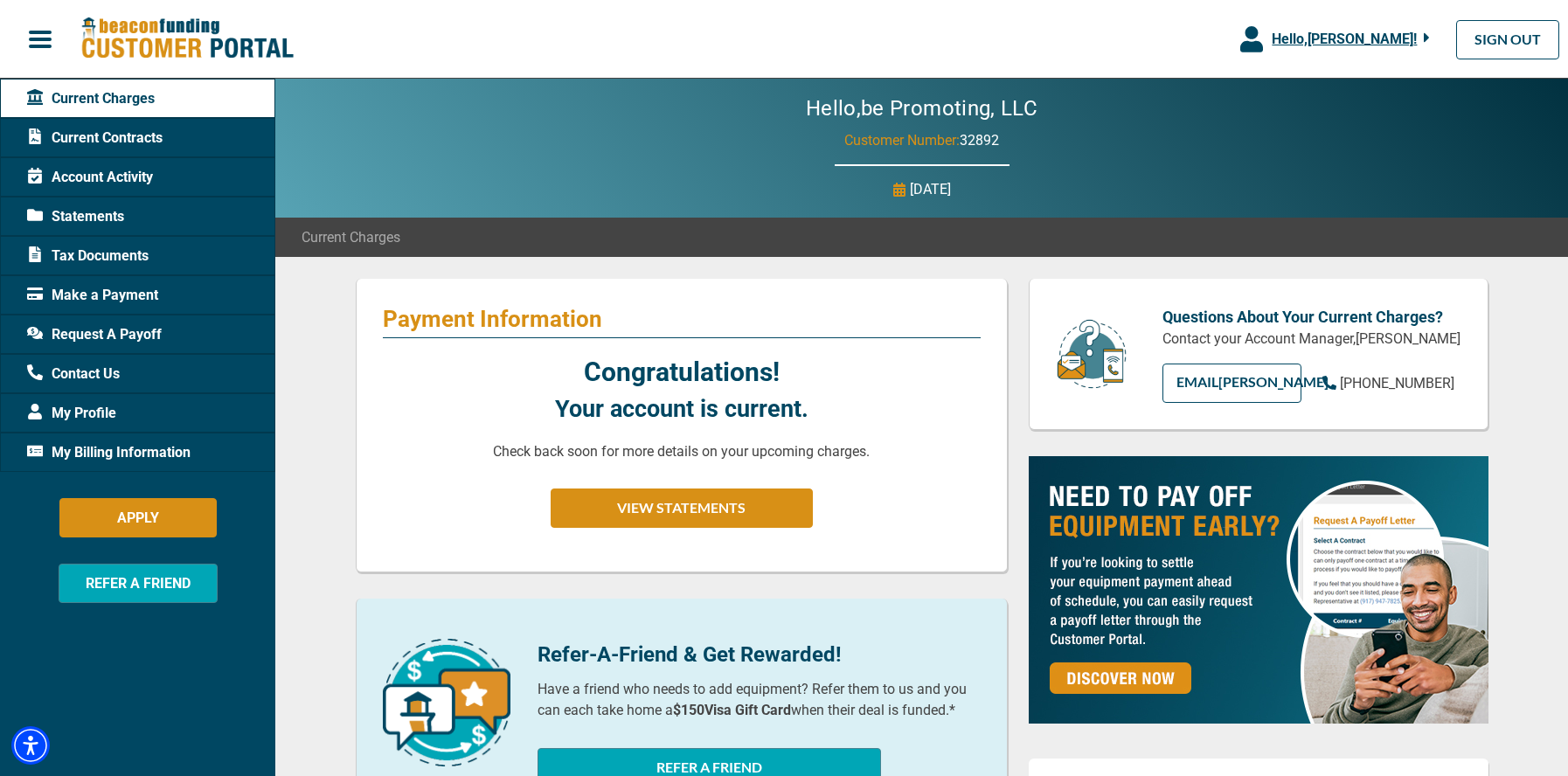
click at [107, 183] on span "Account Activity" at bounding box center [89, 177] width 126 height 21
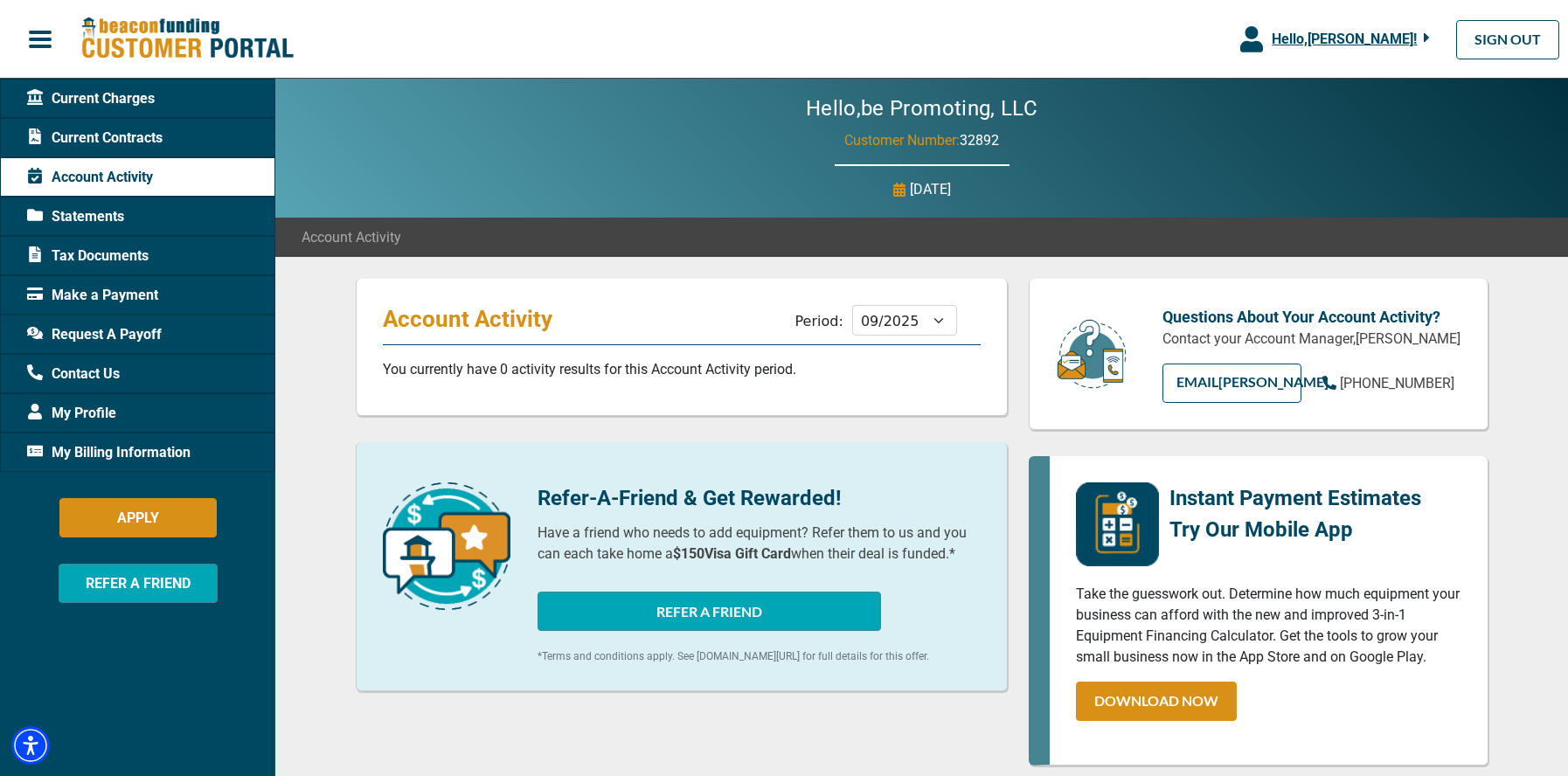
click at [87, 255] on span "Tax Documents" at bounding box center [87, 255] width 122 height 21
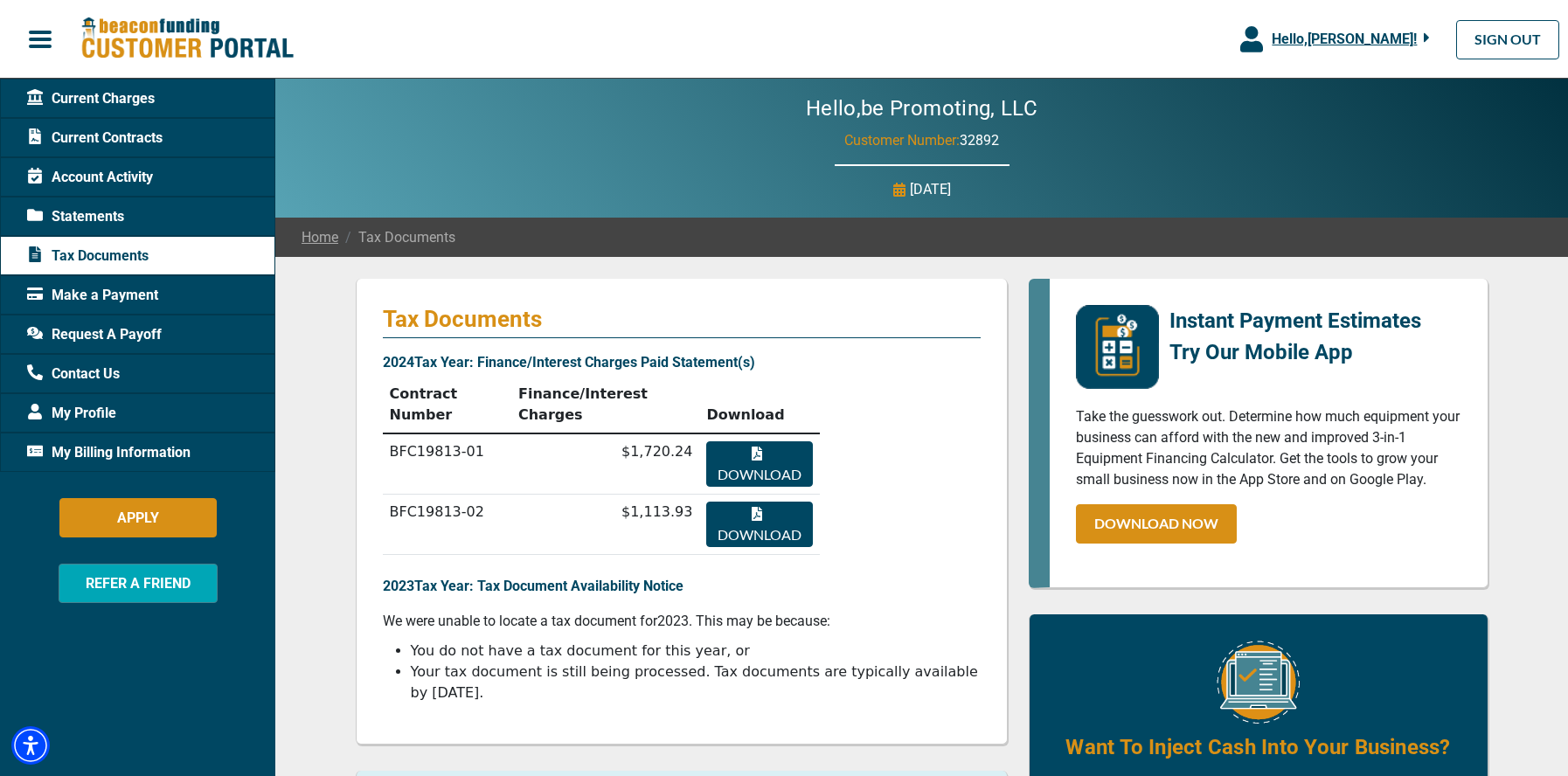
click at [91, 412] on span "My Profile" at bounding box center [71, 413] width 89 height 21
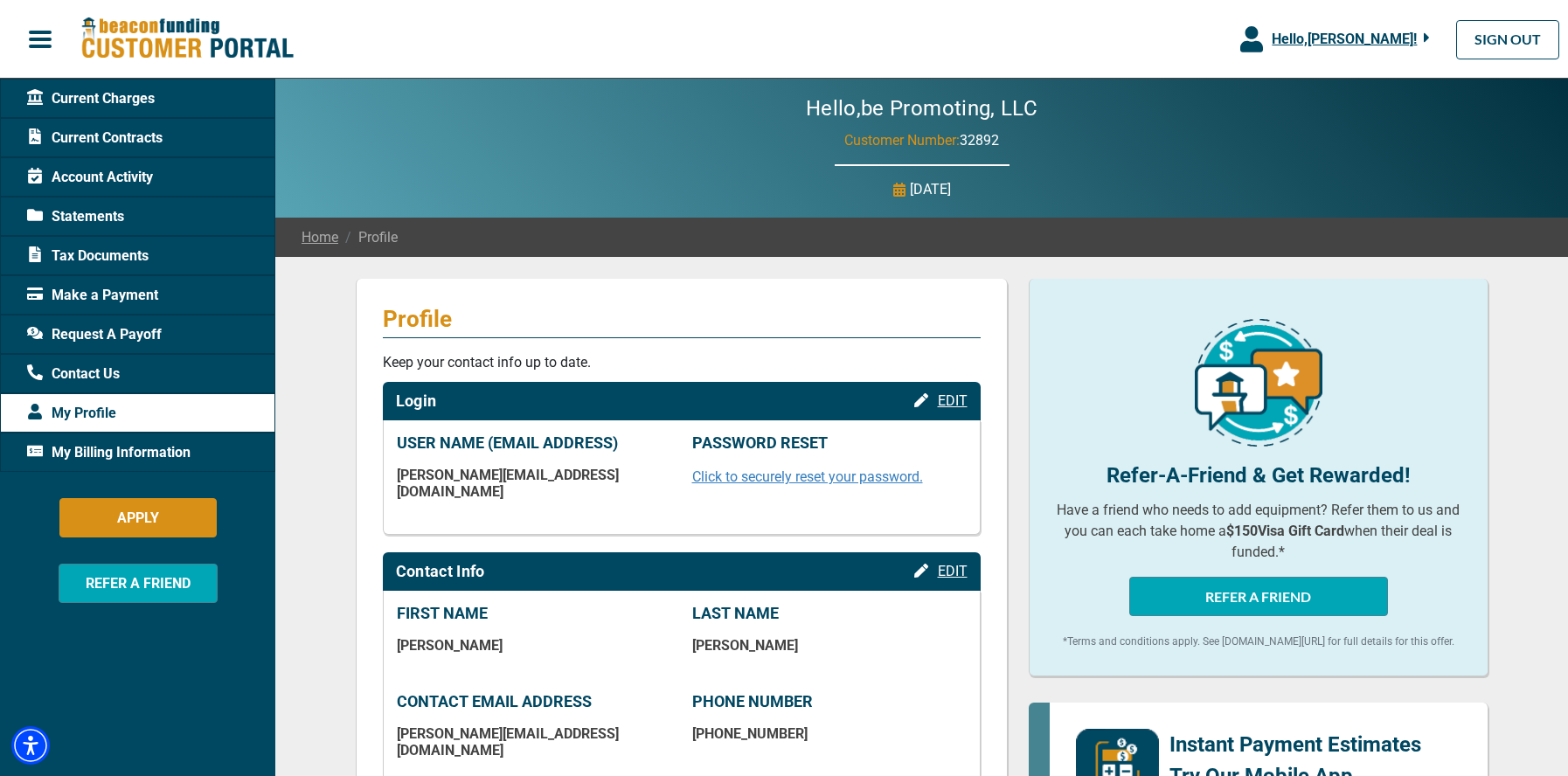
click at [86, 294] on span "Make a Payment" at bounding box center [92, 295] width 132 height 21
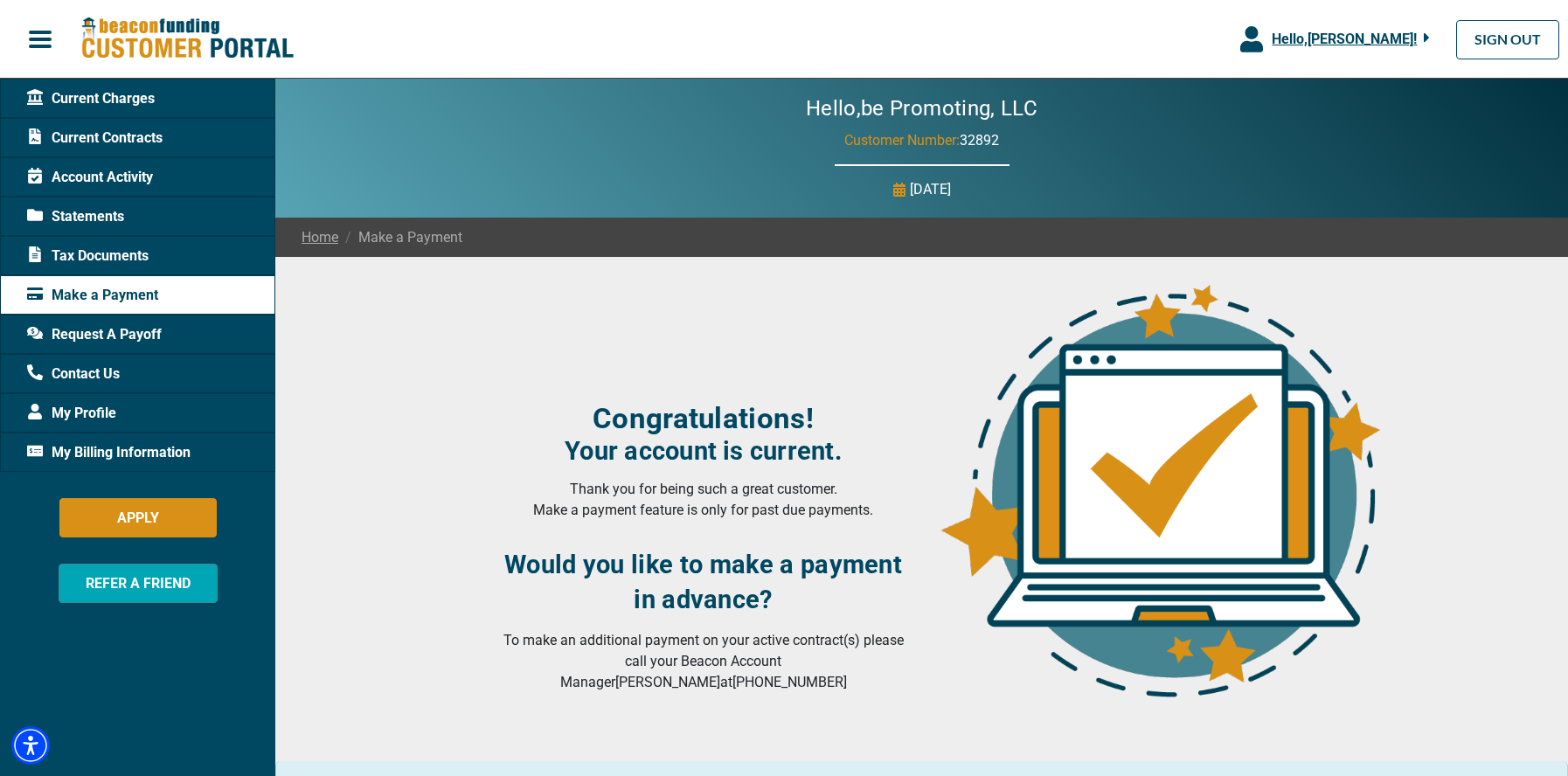
click at [86, 209] on span "Statements" at bounding box center [75, 216] width 97 height 21
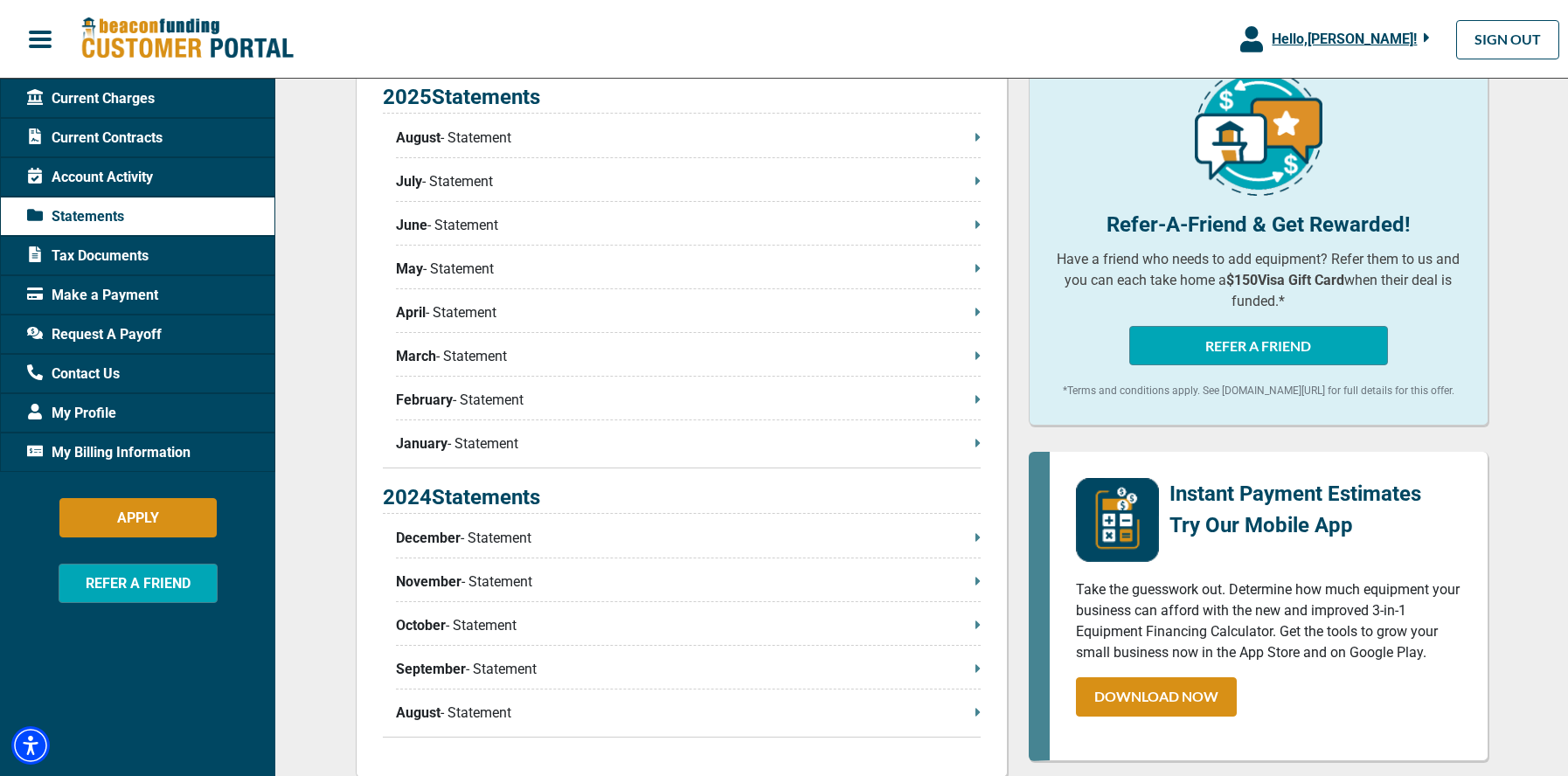
scroll to position [696, 0]
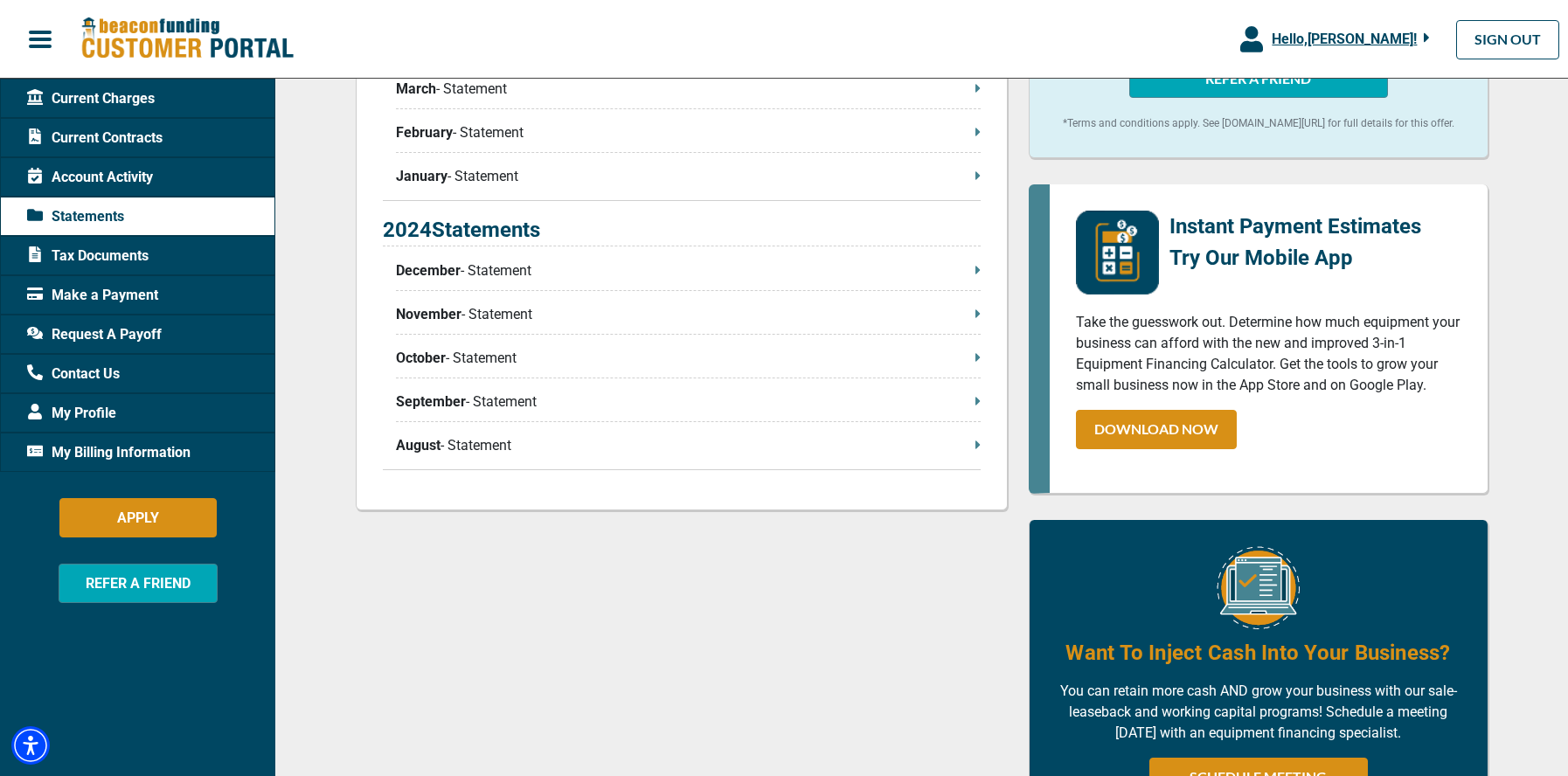
click at [972, 446] on p "August - Statement" at bounding box center [688, 445] width 585 height 21
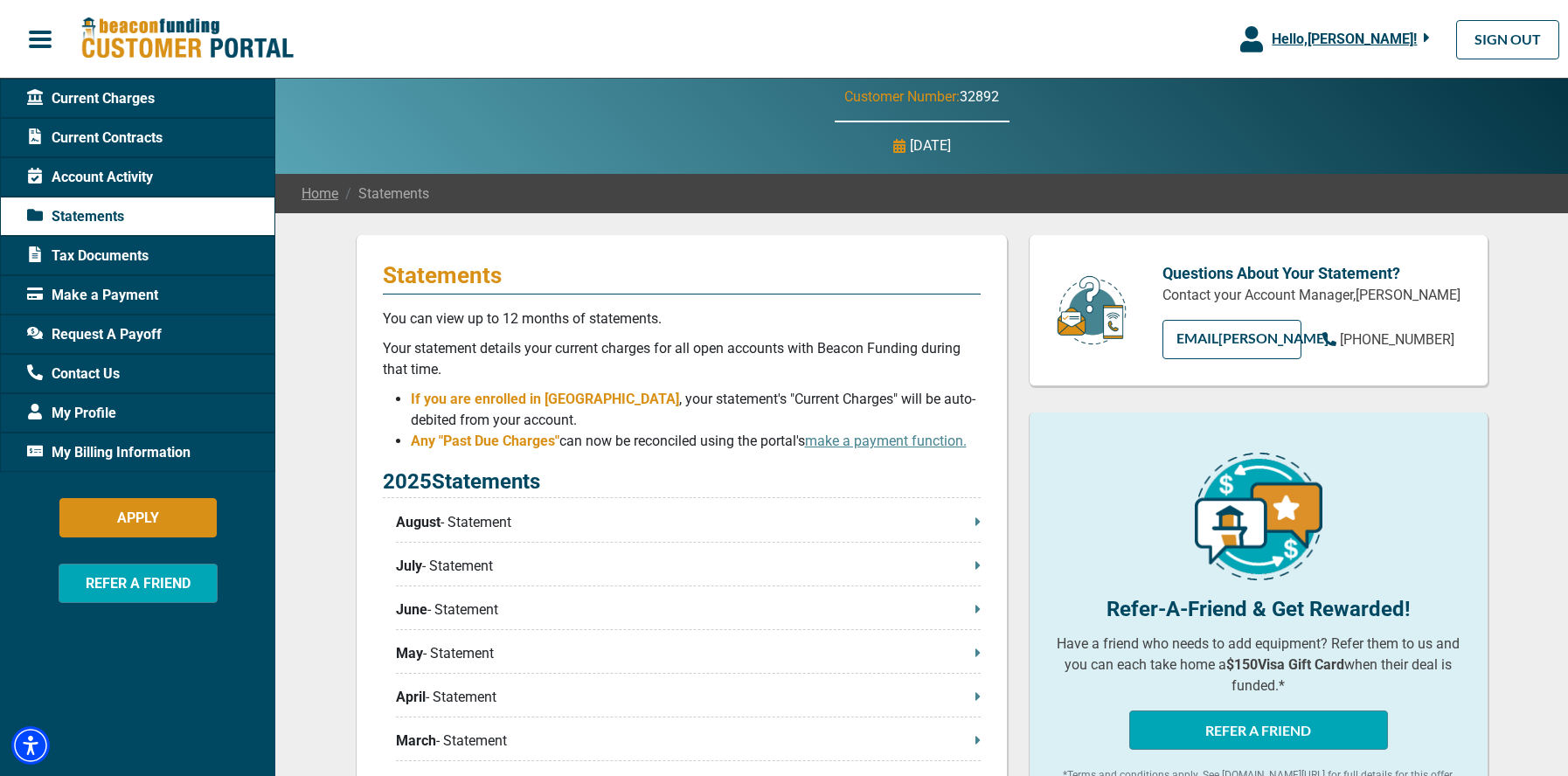
scroll to position [0, 0]
